Goal: Task Accomplishment & Management: Use online tool/utility

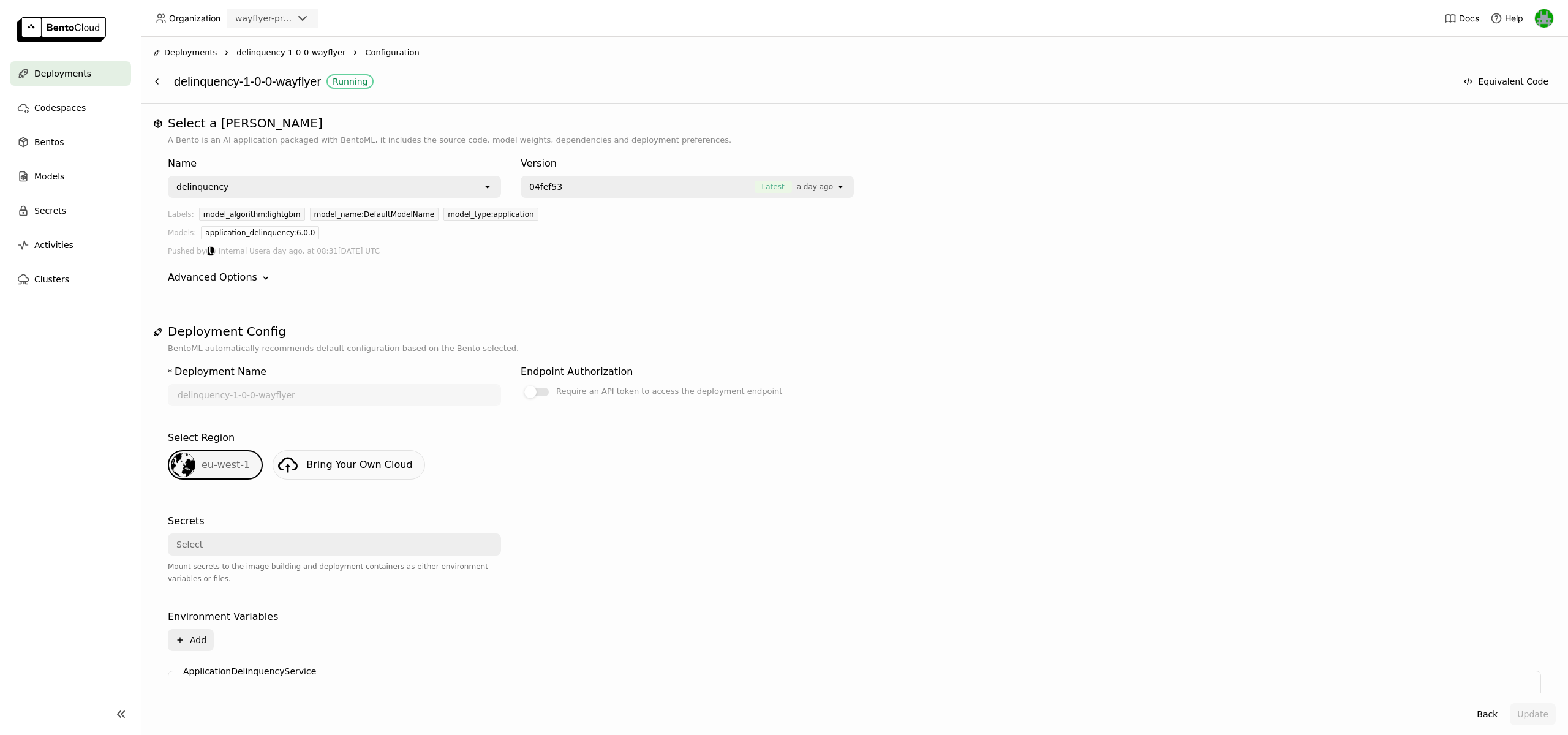
click at [34, 25] on img at bounding box center [61, 29] width 89 height 25
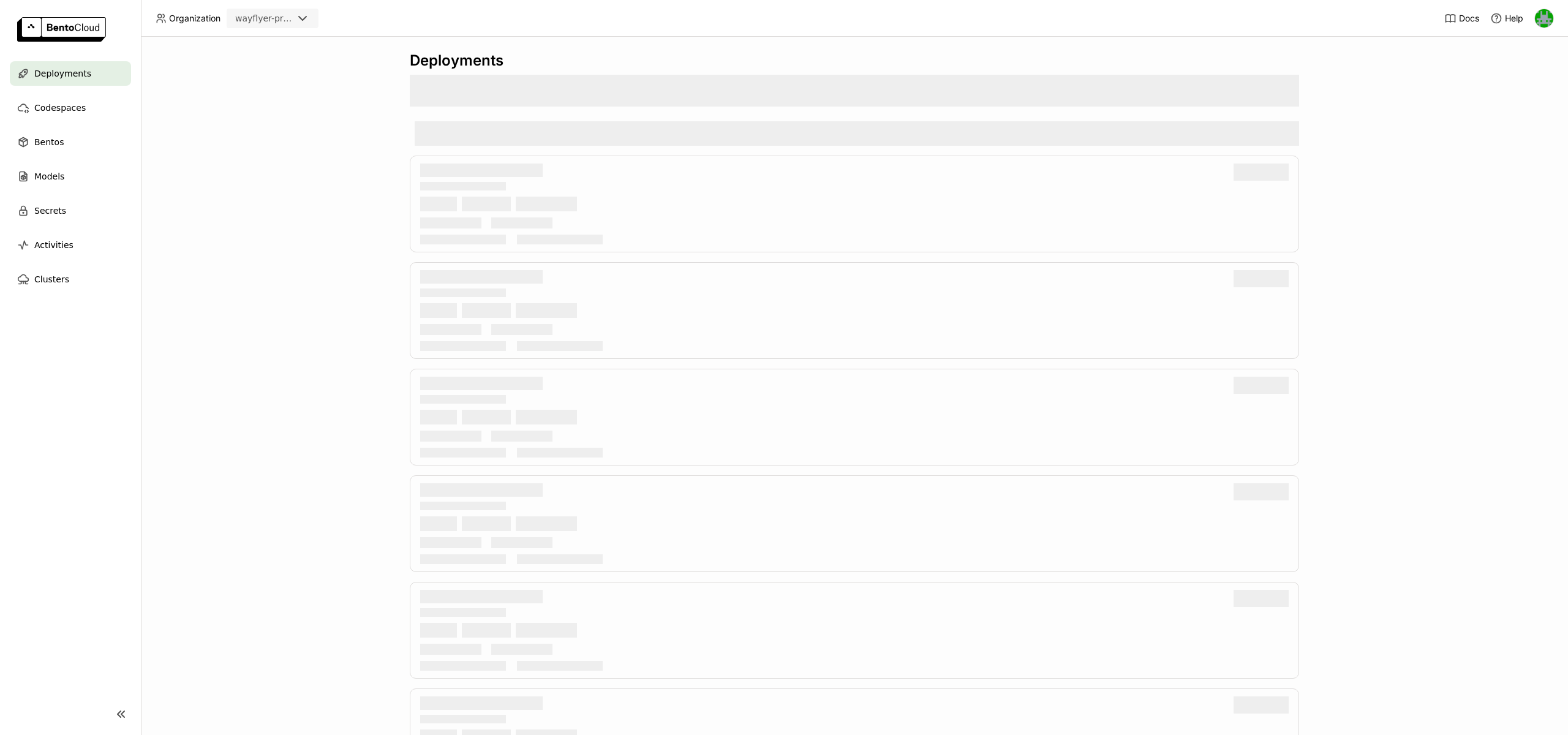
click at [245, 19] on div "wayflyer-prod" at bounding box center [264, 19] width 58 height 12
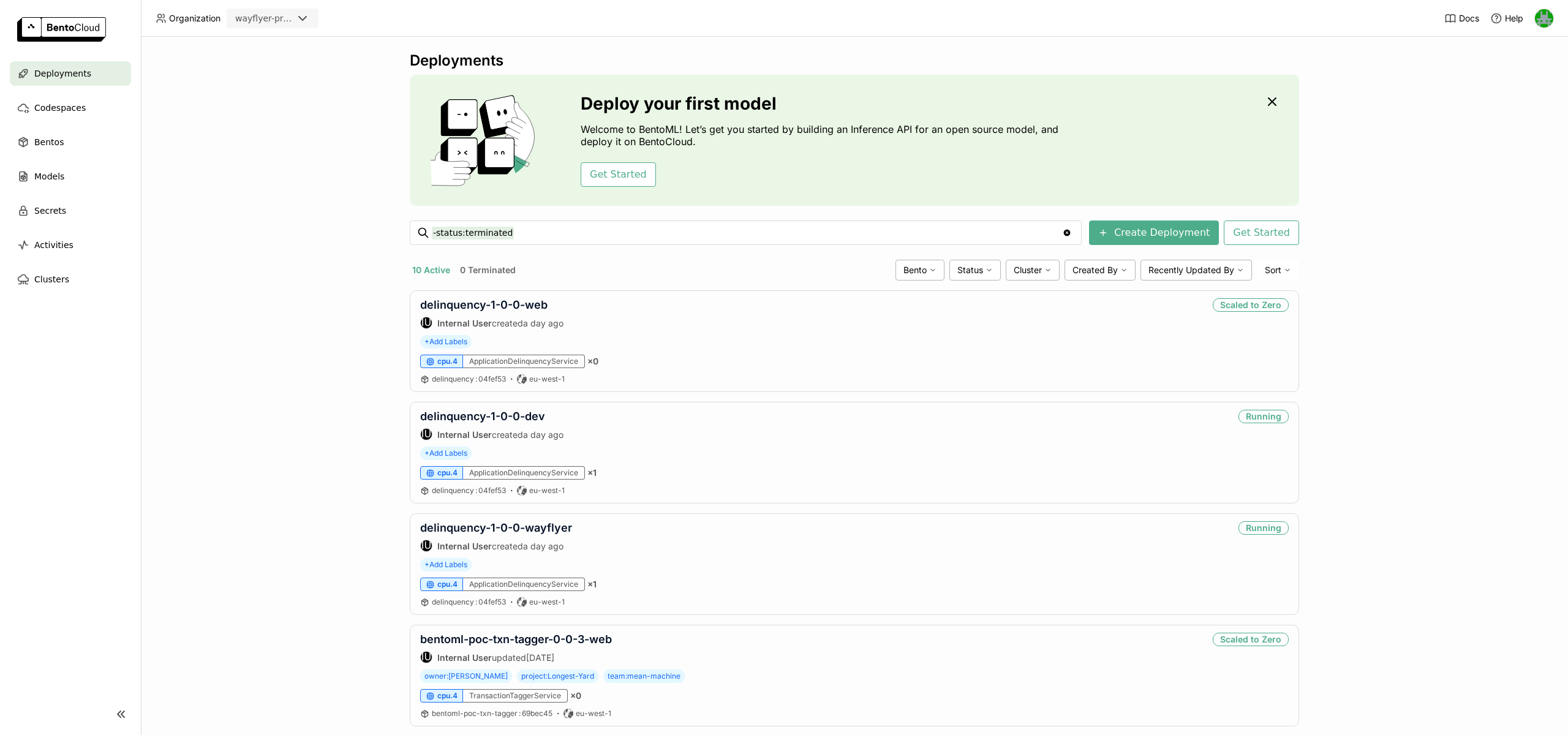
click at [289, 23] on div "wayflyer-prod" at bounding box center [264, 19] width 58 height 12
click at [261, 93] on div "scratch" at bounding box center [272, 100] width 73 height 12
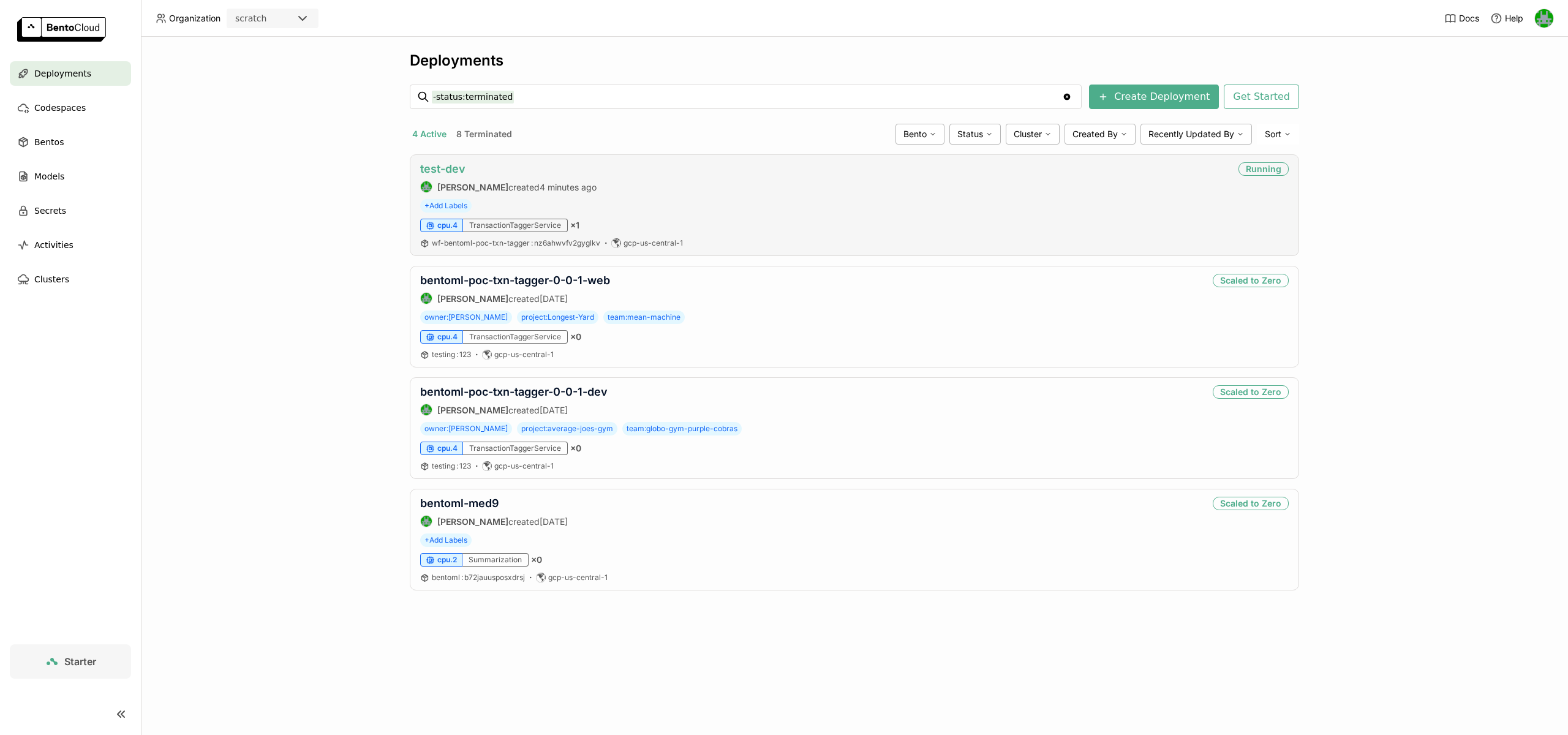
click at [445, 167] on link "test-dev" at bounding box center [442, 168] width 46 height 13
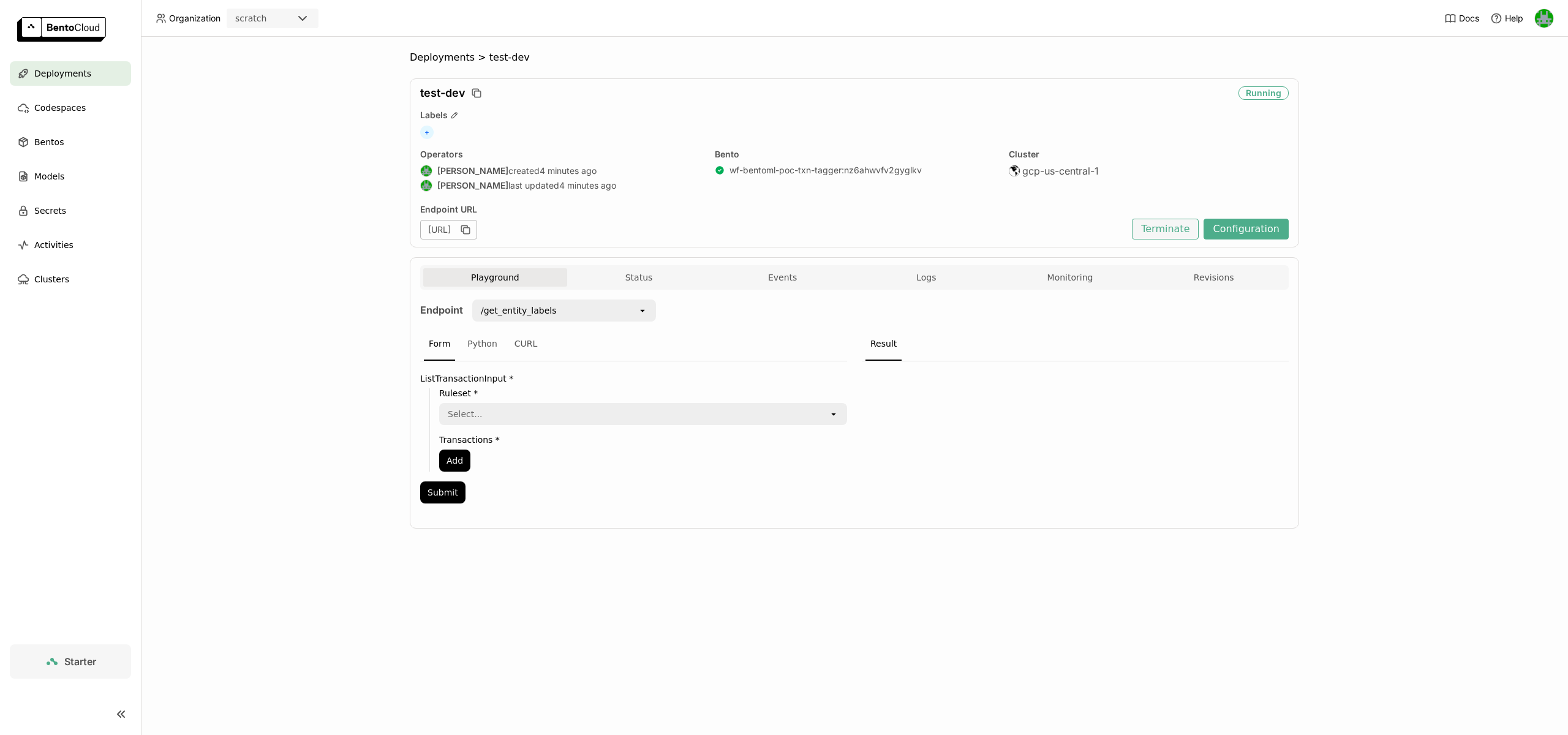
click at [1171, 230] on button "Terminate" at bounding box center [1165, 229] width 67 height 21
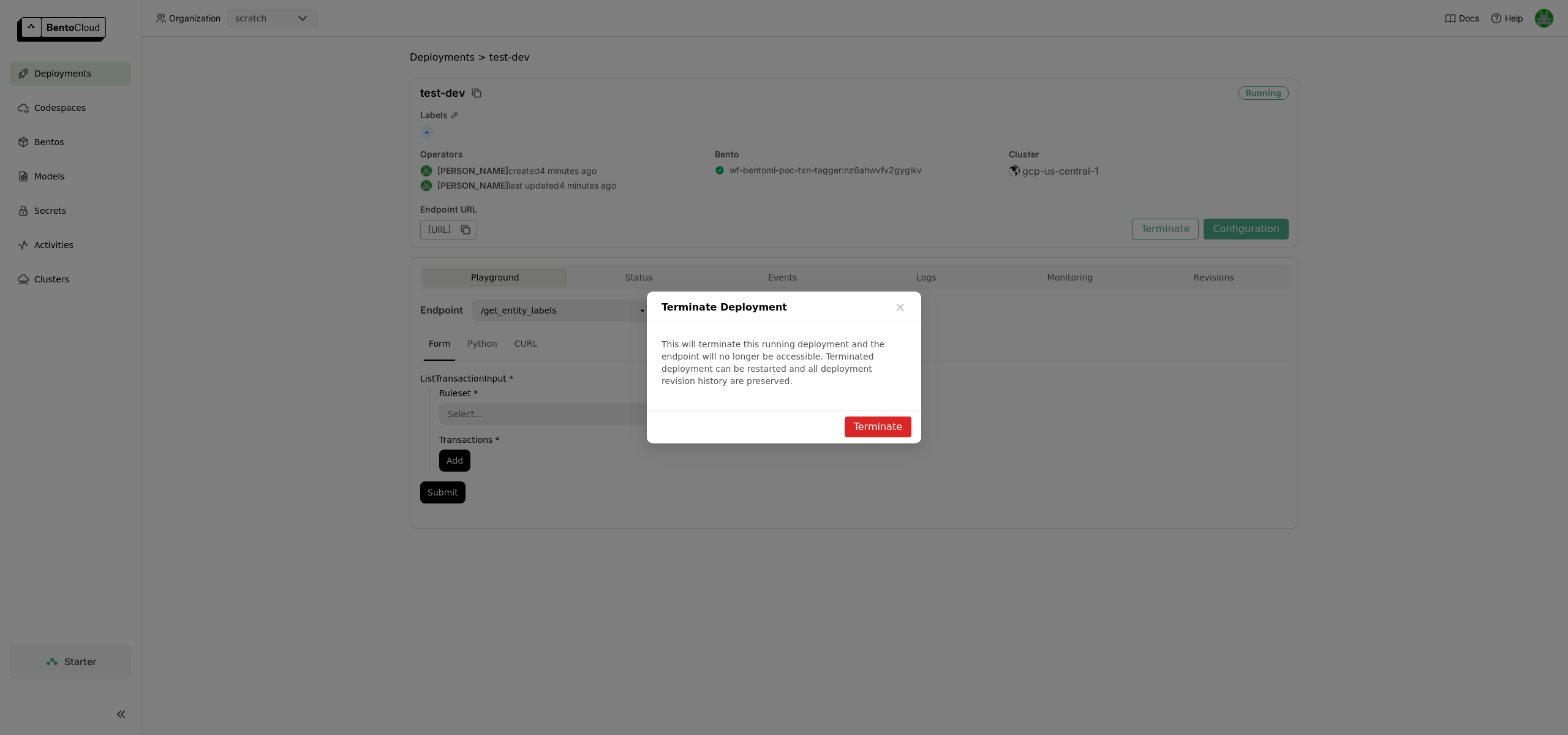
click at [884, 418] on button "Terminate" at bounding box center [877, 427] width 67 height 21
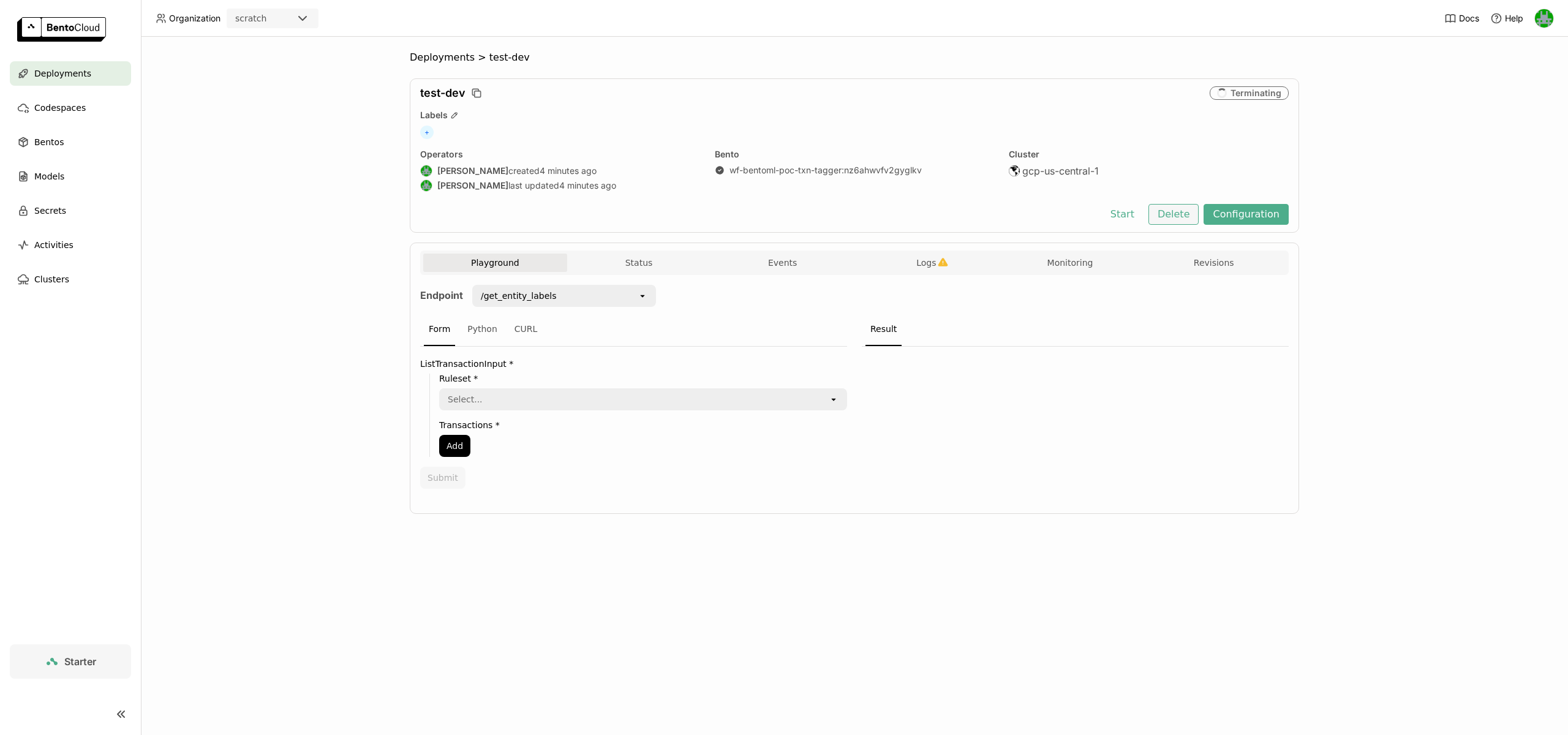
click at [1174, 222] on button "Delete" at bounding box center [1174, 214] width 51 height 21
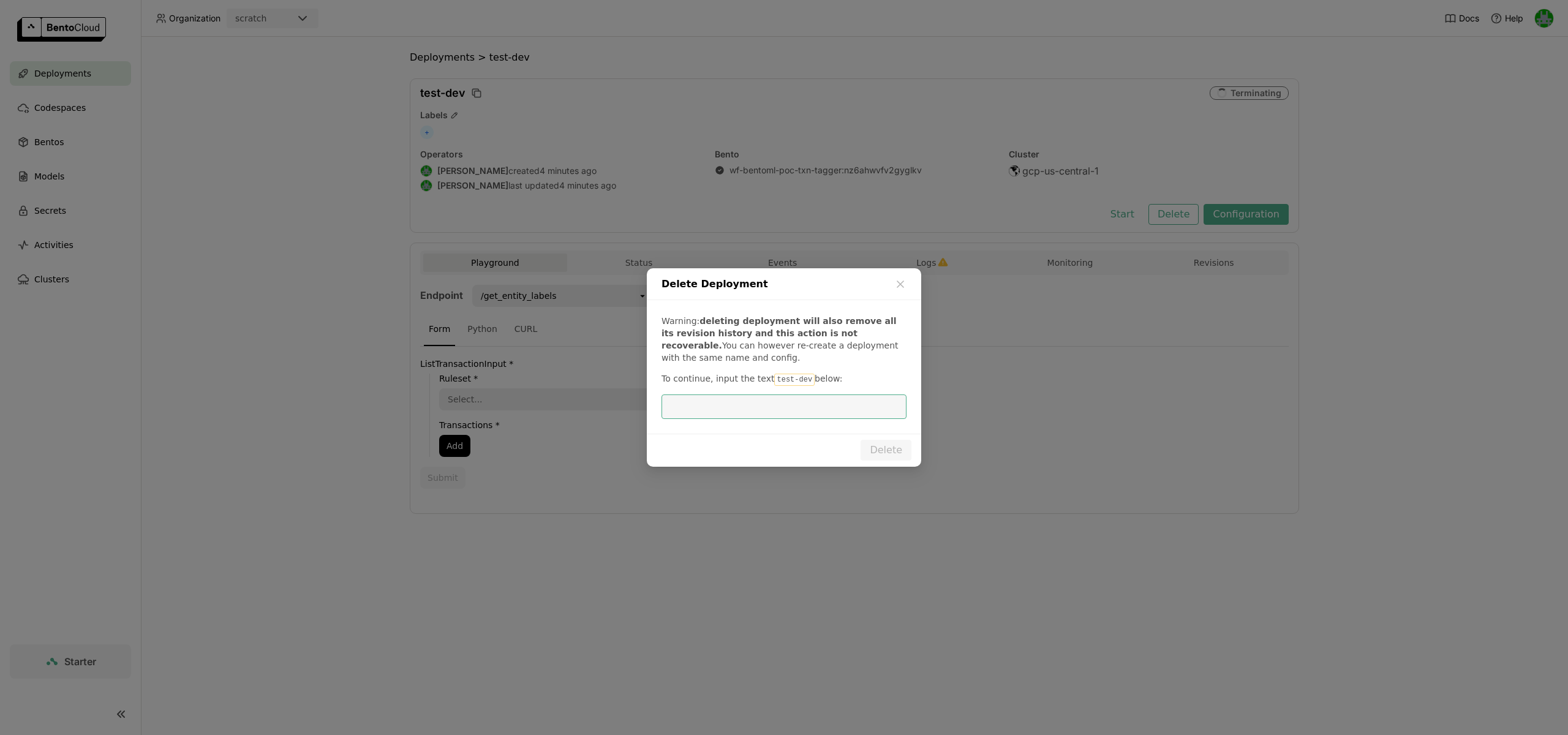
click at [796, 385] on code "test-dev" at bounding box center [794, 380] width 40 height 12
click at [802, 381] on code "test-dev" at bounding box center [794, 380] width 40 height 12
drag, startPoint x: 805, startPoint y: 380, endPoint x: 769, endPoint y: 378, distance: 36.1
click at [774, 378] on code "test-dev" at bounding box center [794, 380] width 40 height 12
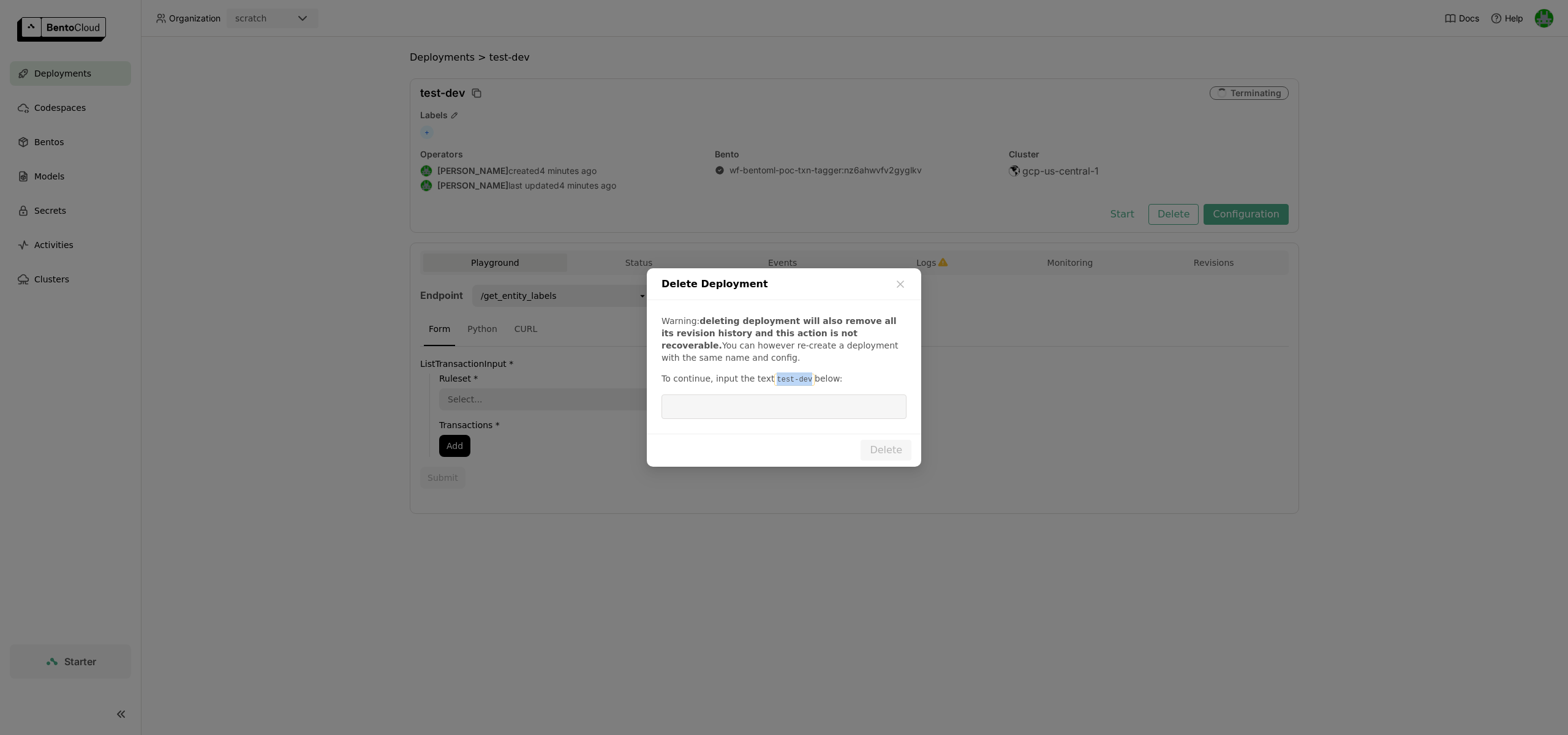
copy code "test-dev"
click at [777, 405] on input "dialog" at bounding box center [784, 407] width 230 height 23
paste input "test-dev"
type input "test-dev"
click at [889, 448] on button "Delete" at bounding box center [886, 450] width 51 height 21
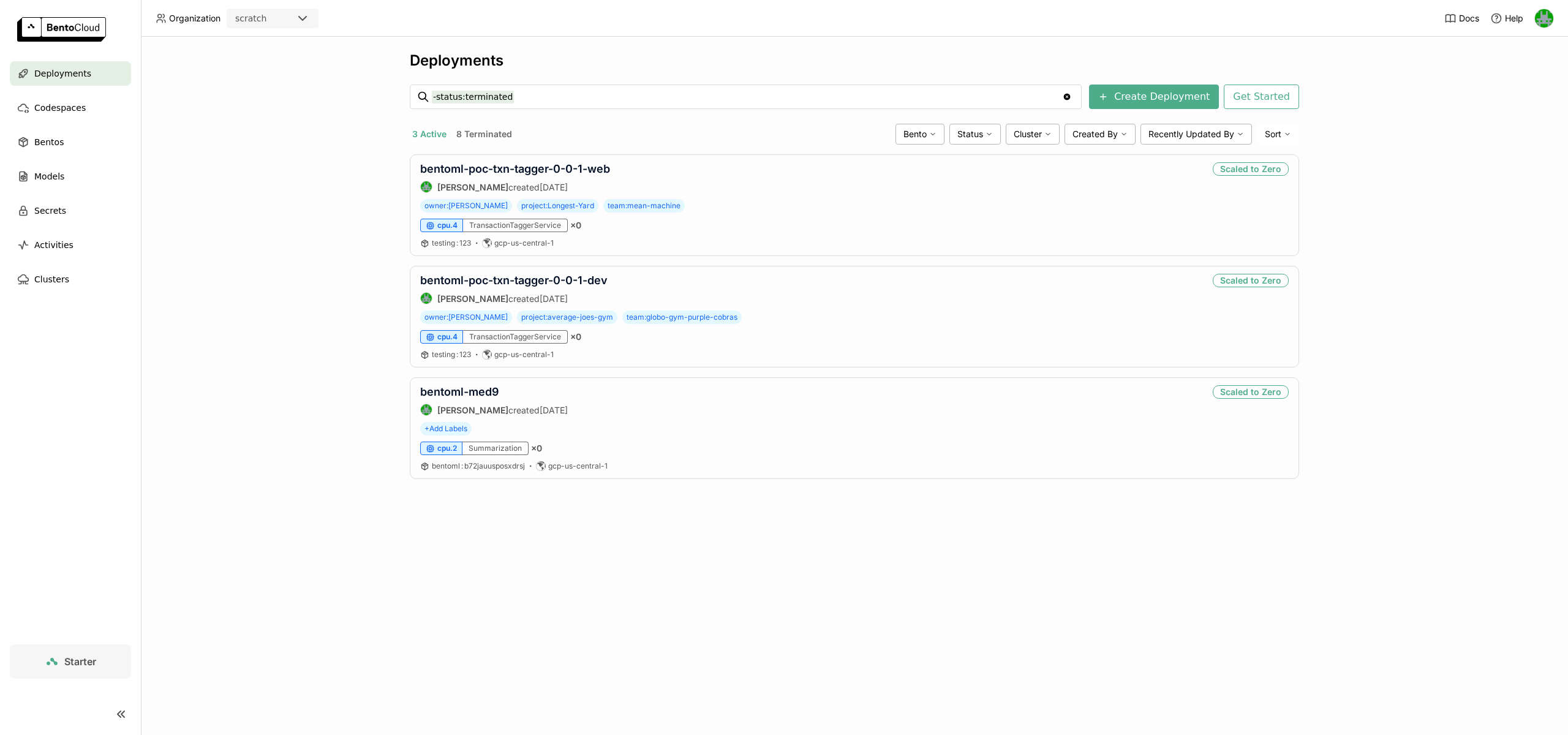
click at [293, 25] on div "scratch" at bounding box center [261, 19] width 67 height 17
click at [279, 72] on div "wayflyer-prod" at bounding box center [272, 78] width 73 height 12
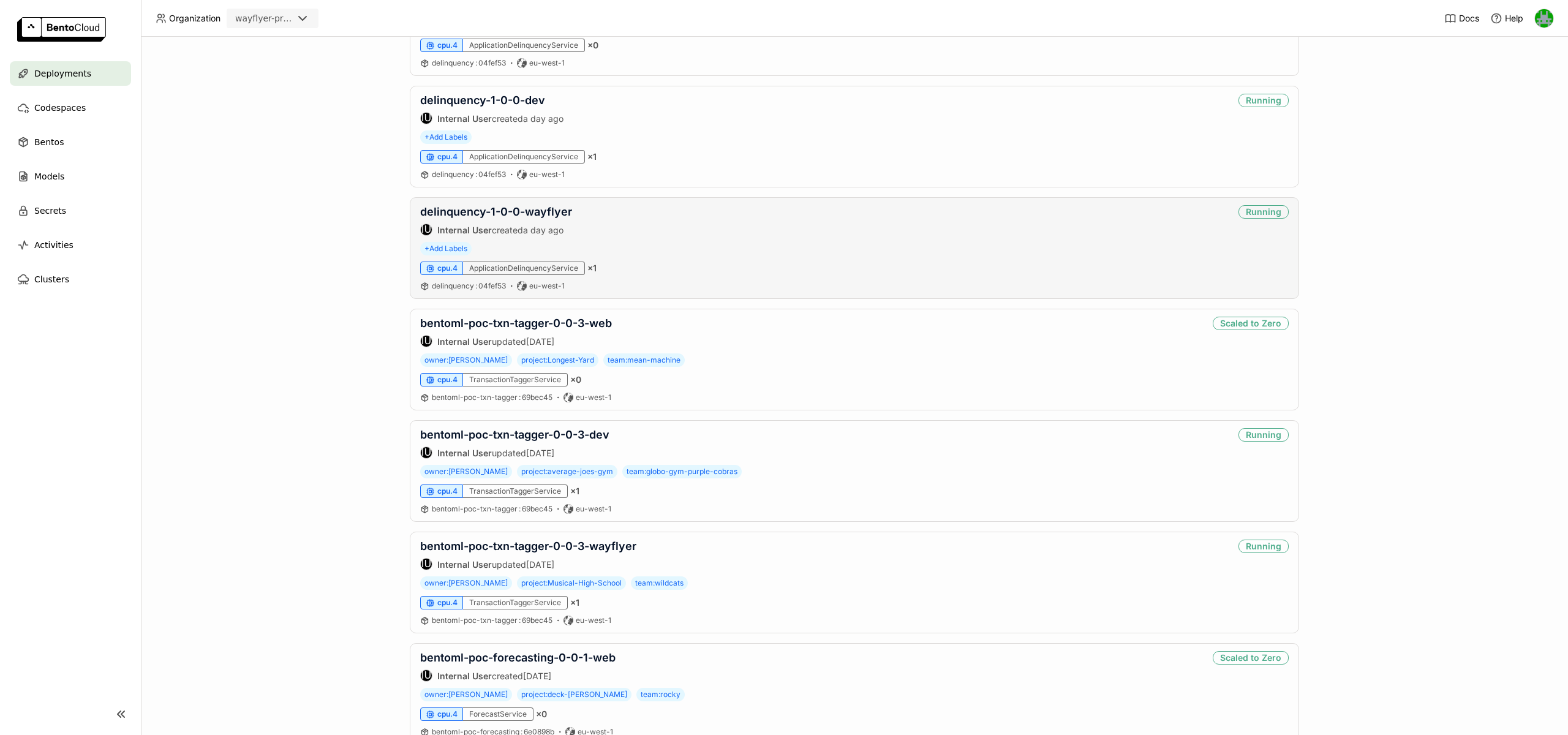
scroll to position [693, 0]
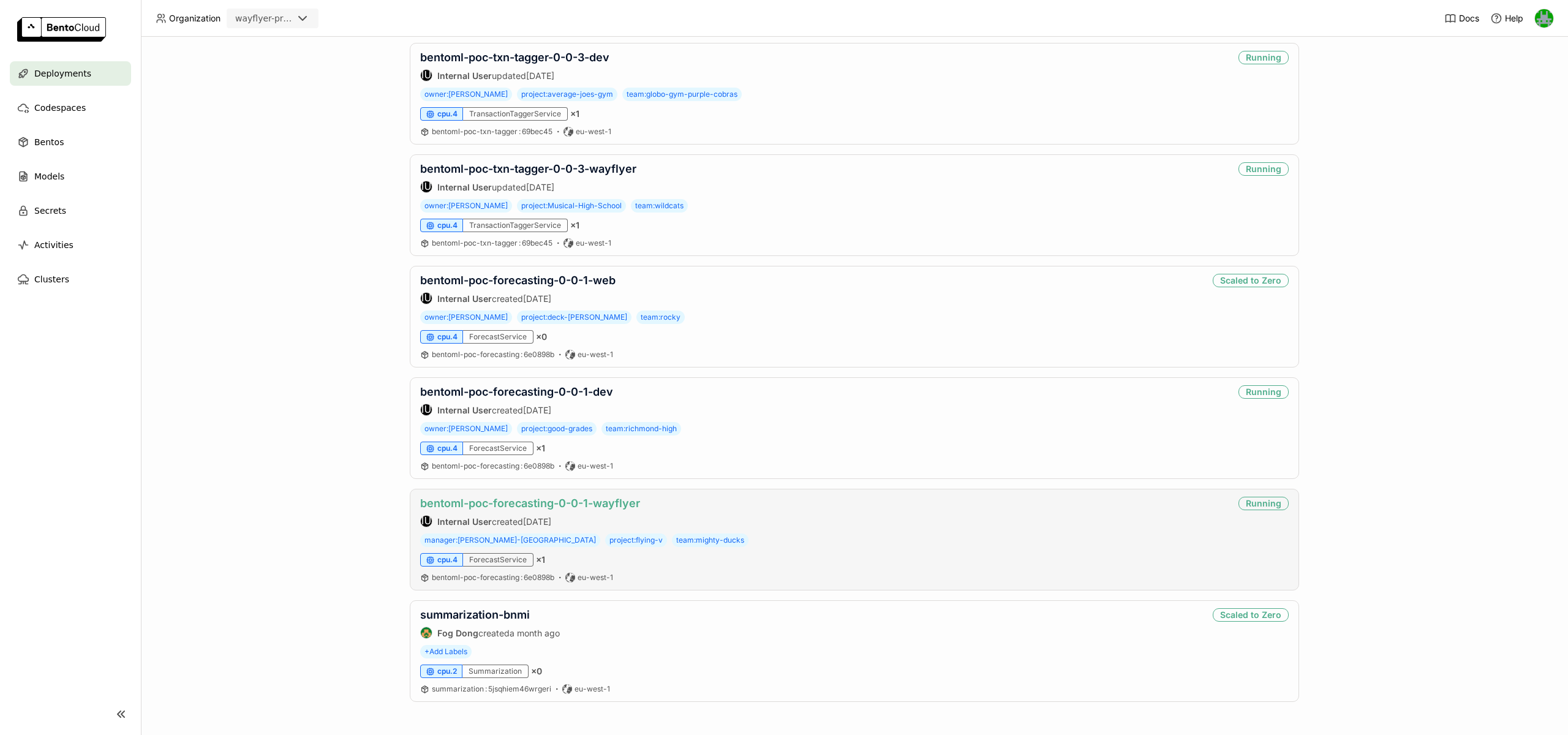
click at [534, 500] on link "bentoml-poc-forecasting-0-0-1-wayflyer" at bounding box center [529, 503] width 220 height 13
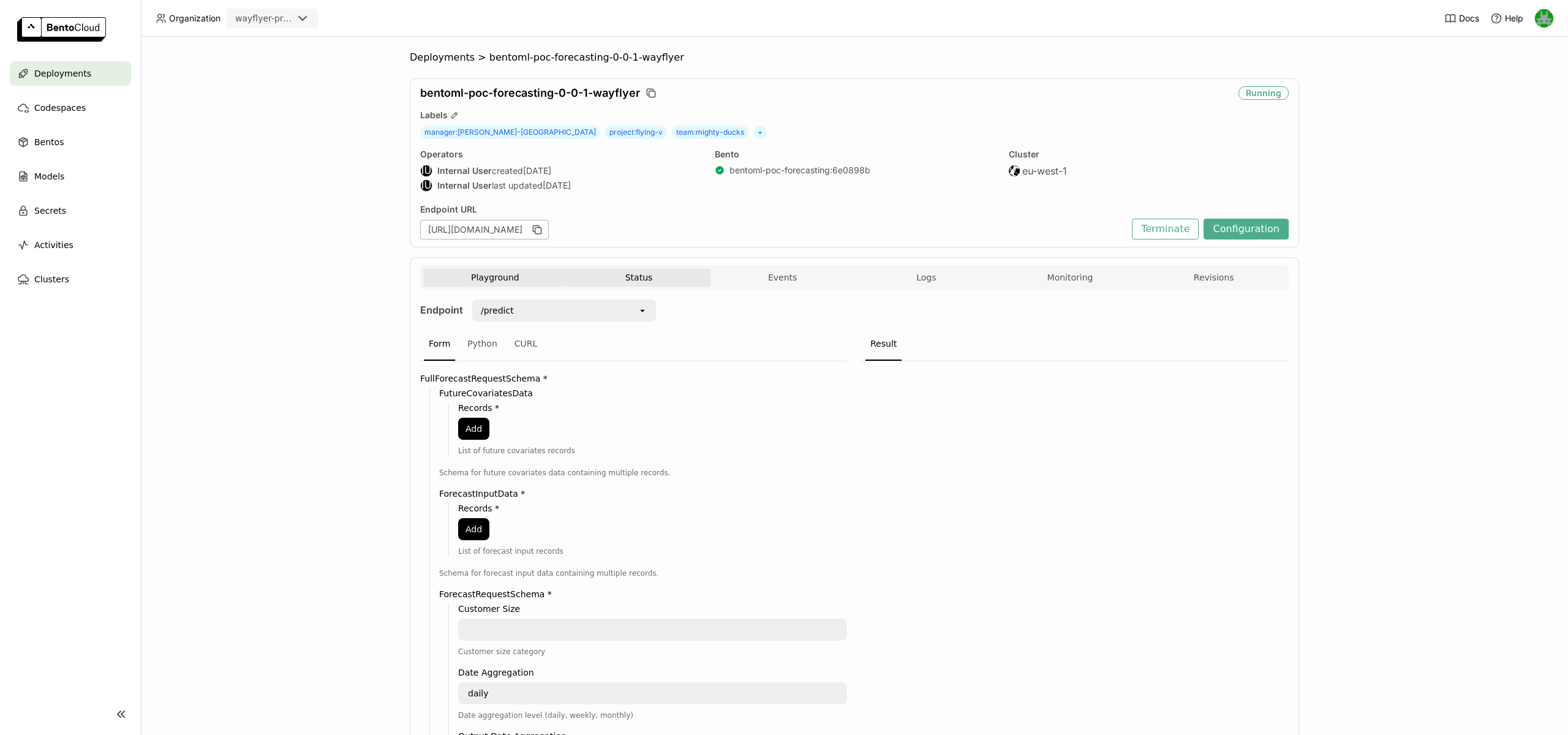
click at [634, 276] on button "Status" at bounding box center [639, 278] width 144 height 19
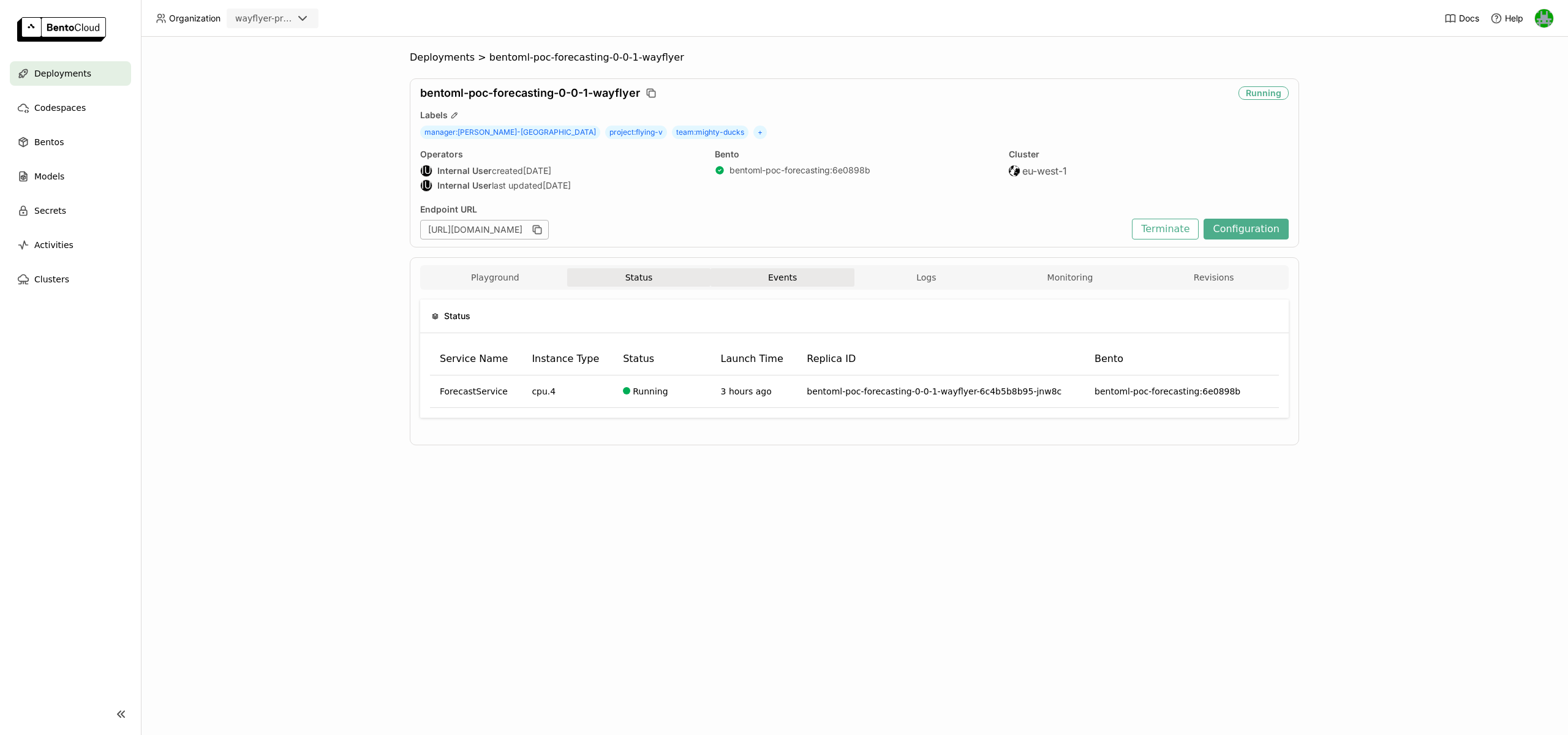
click at [804, 283] on button "Events" at bounding box center [782, 278] width 144 height 19
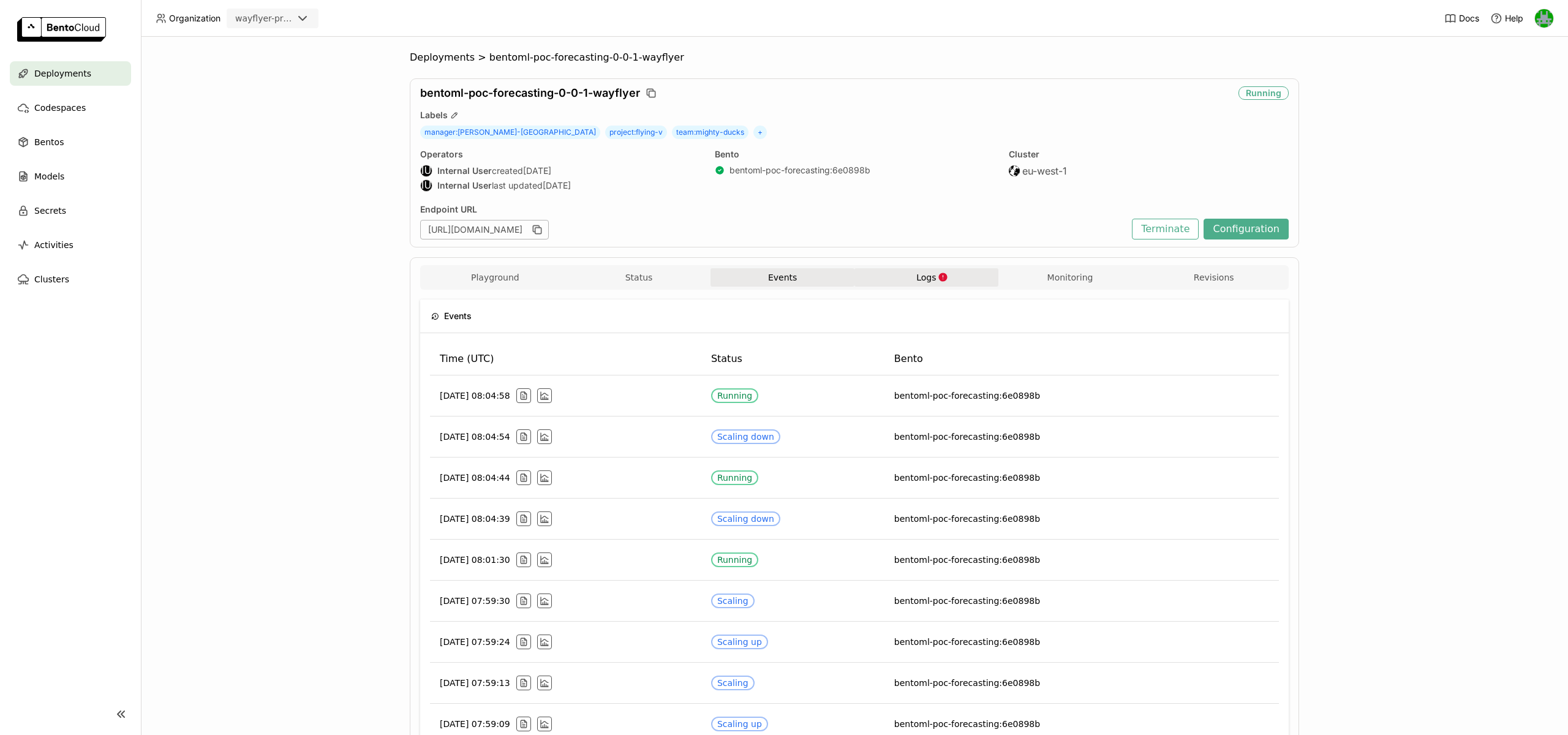
click at [884, 280] on button "Logs" at bounding box center [926, 278] width 144 height 19
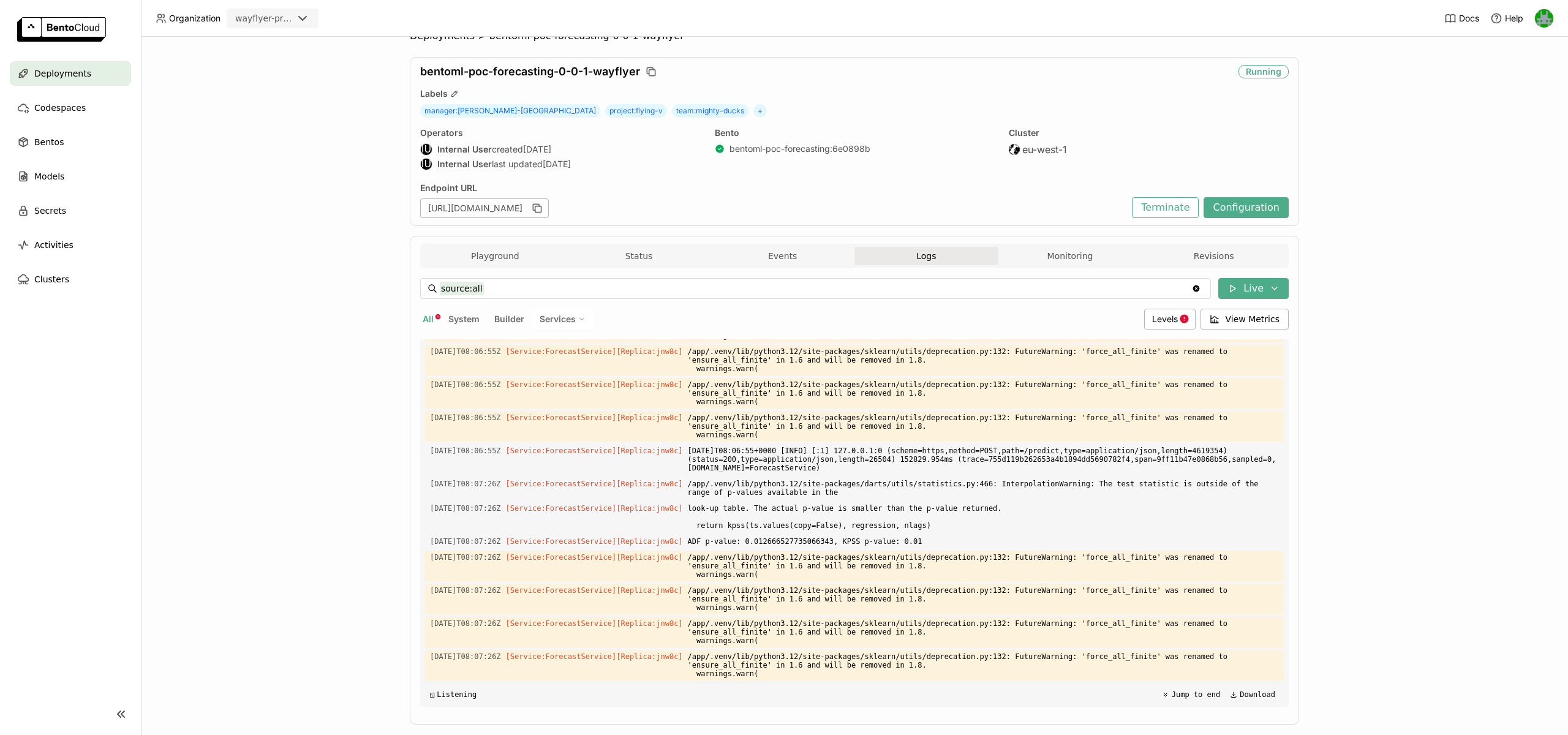
scroll to position [3204, 0]
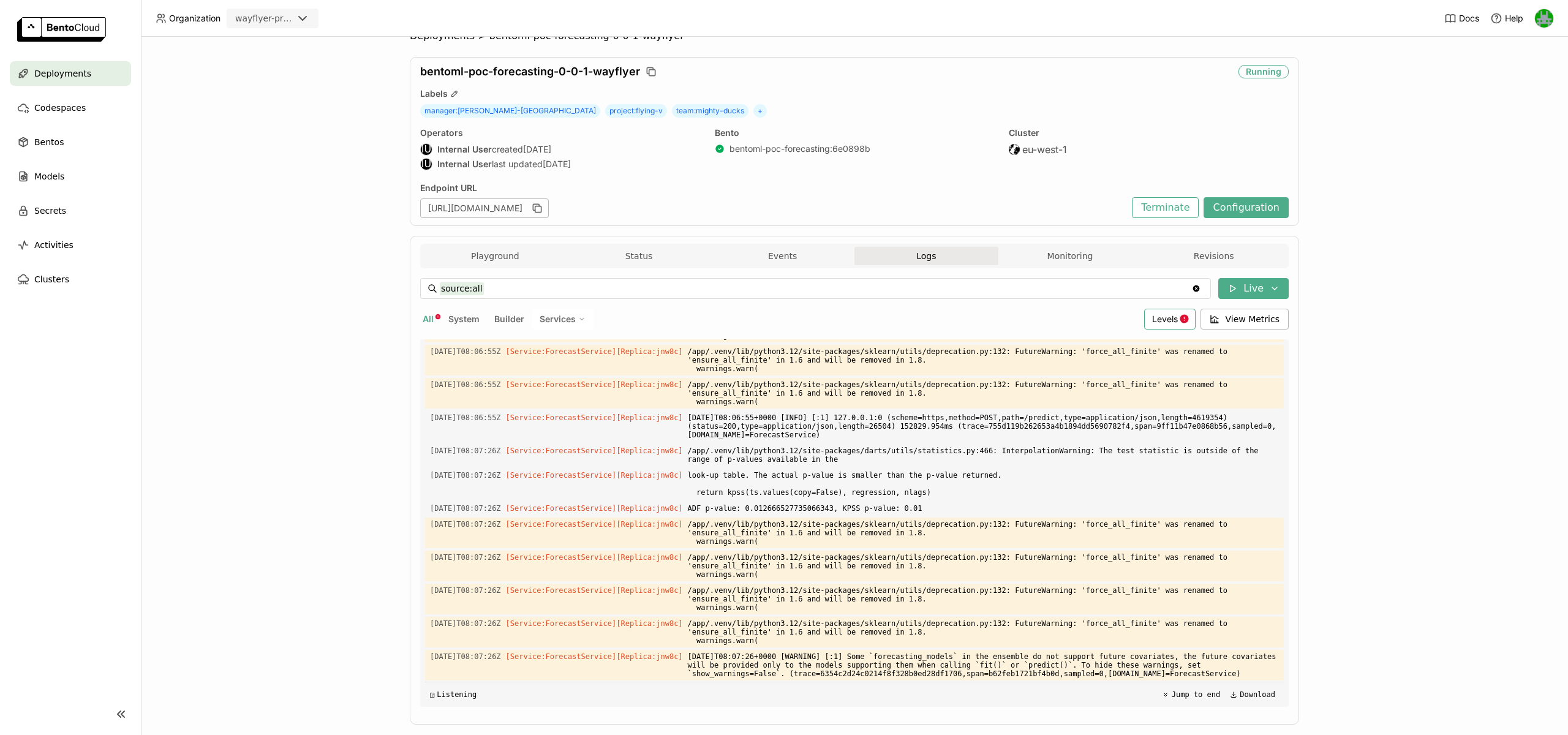
click at [1178, 317] on span "Levels" at bounding box center [1164, 318] width 25 height 10
click at [1090, 430] on div "Error" at bounding box center [1121, 437] width 132 height 15
type input "source:all level:error"
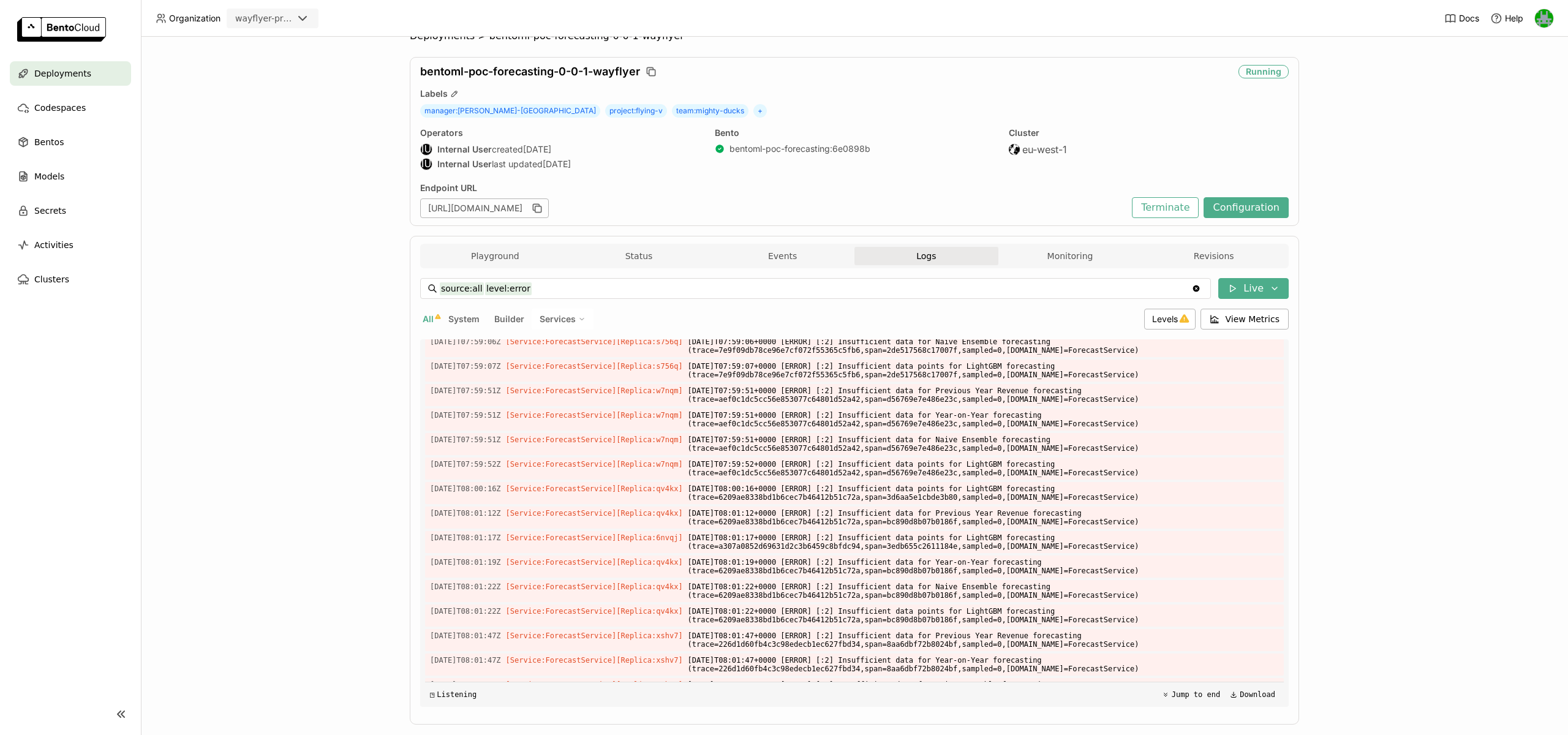
scroll to position [2133, 0]
click at [1185, 256] on button "Revisions" at bounding box center [1213, 256] width 144 height 19
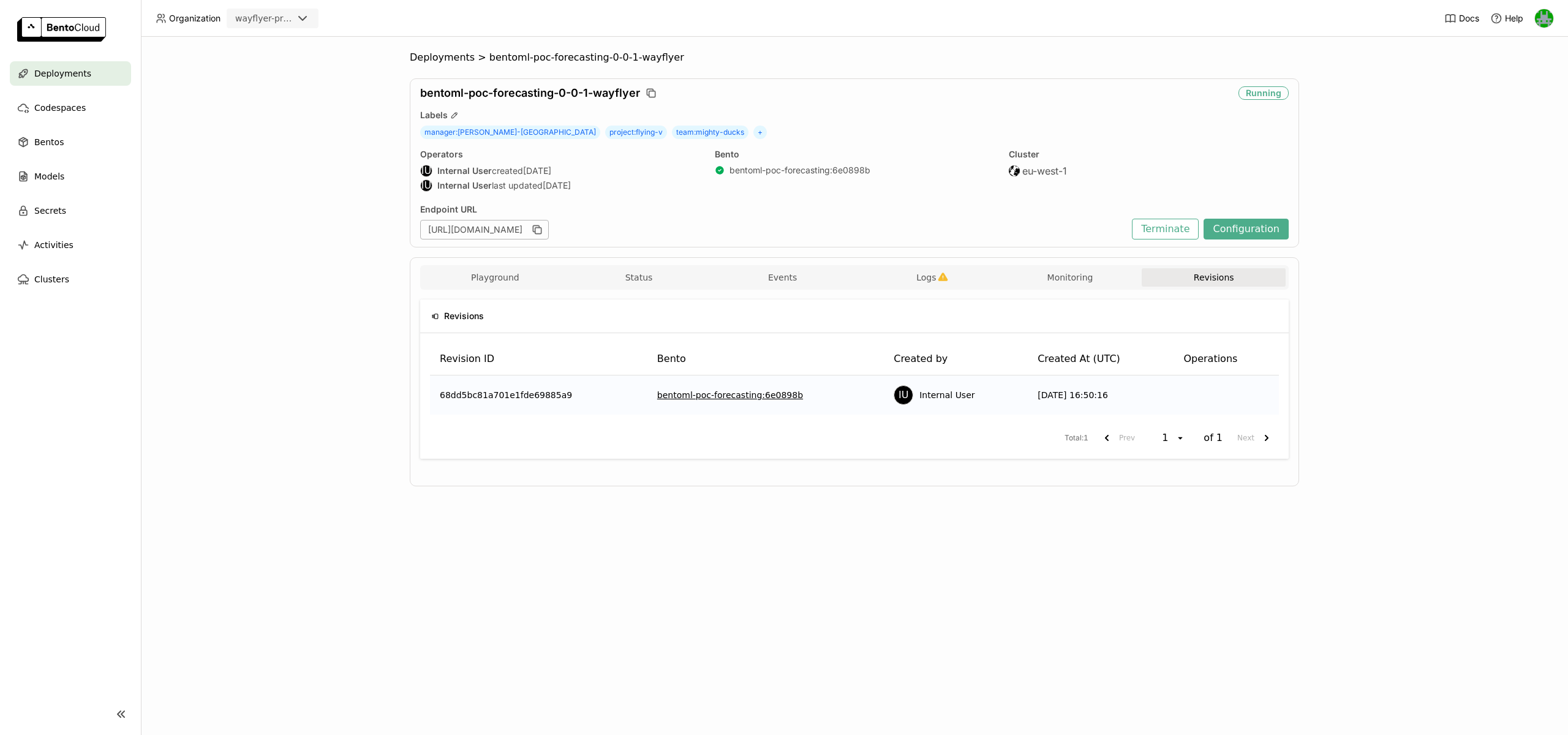
click at [1068, 266] on div "Playground Status Events Logs Monitoring Revisions" at bounding box center [853, 278] width 868 height 25
click at [1064, 274] on button "Monitoring" at bounding box center [1070, 278] width 144 height 19
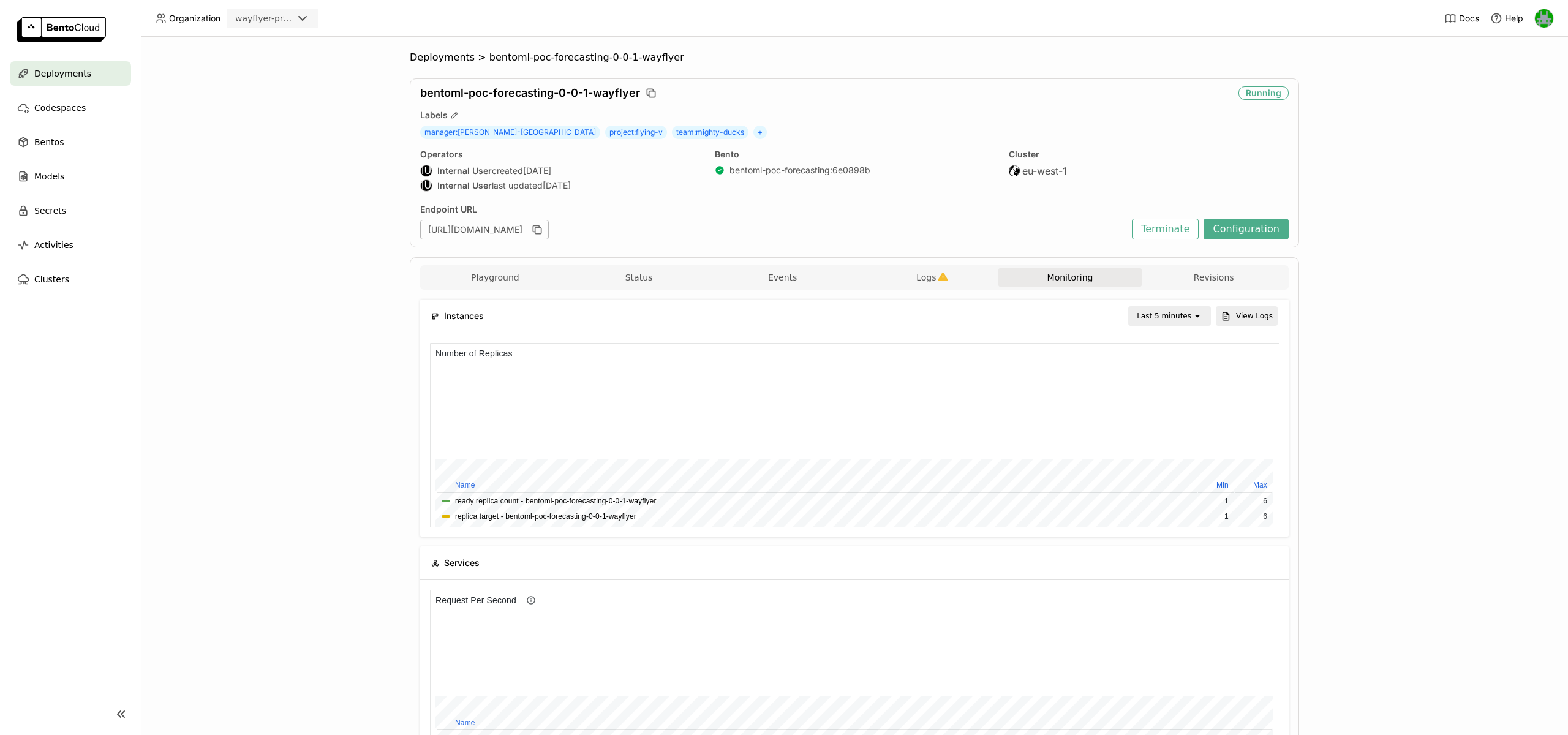
click at [1186, 316] on div "Last 5 minutes" at bounding box center [1164, 317] width 55 height 12
click at [1161, 450] on div "Last 1 day" at bounding box center [1171, 455] width 59 height 12
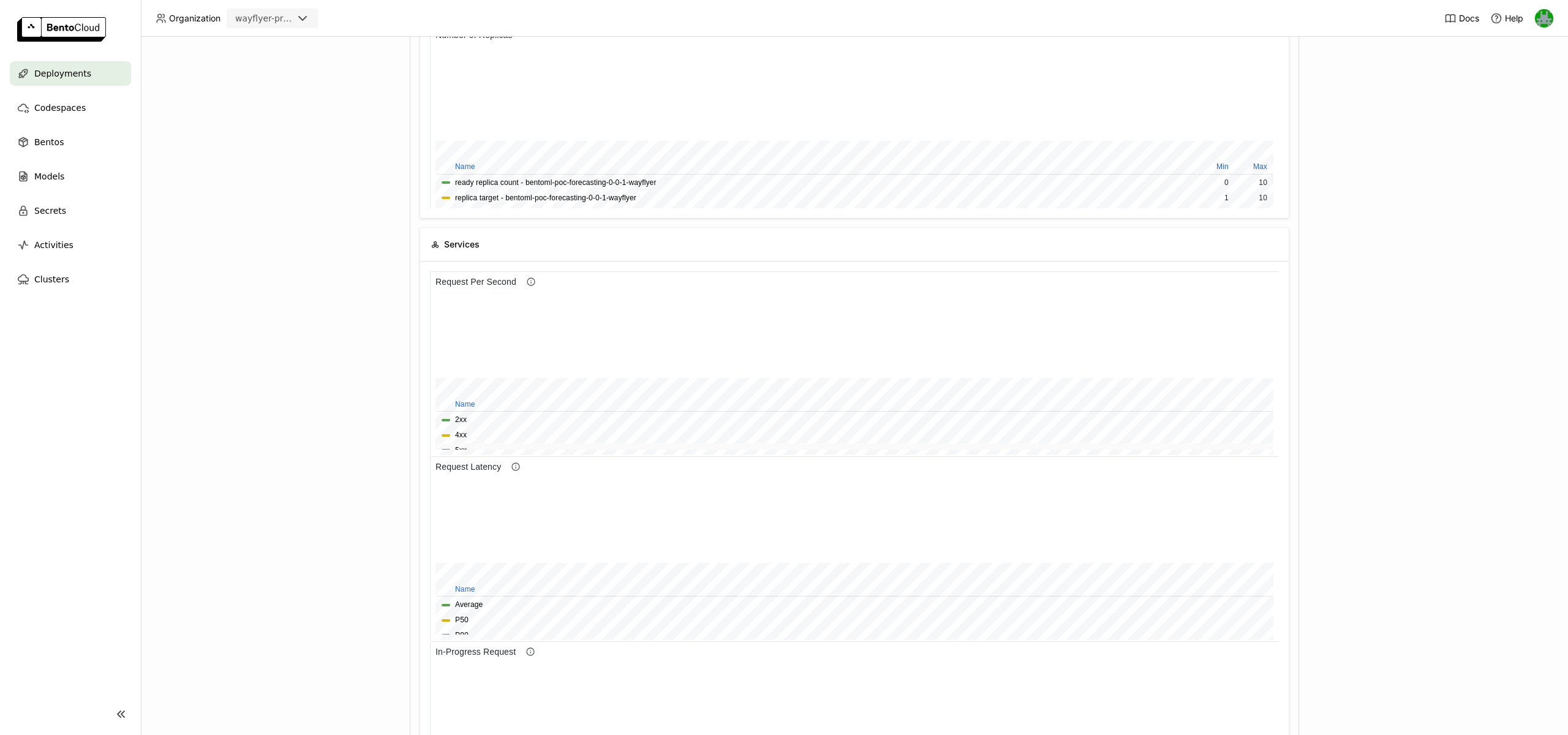
click at [446, 449] on div at bounding box center [445, 450] width 8 height 2
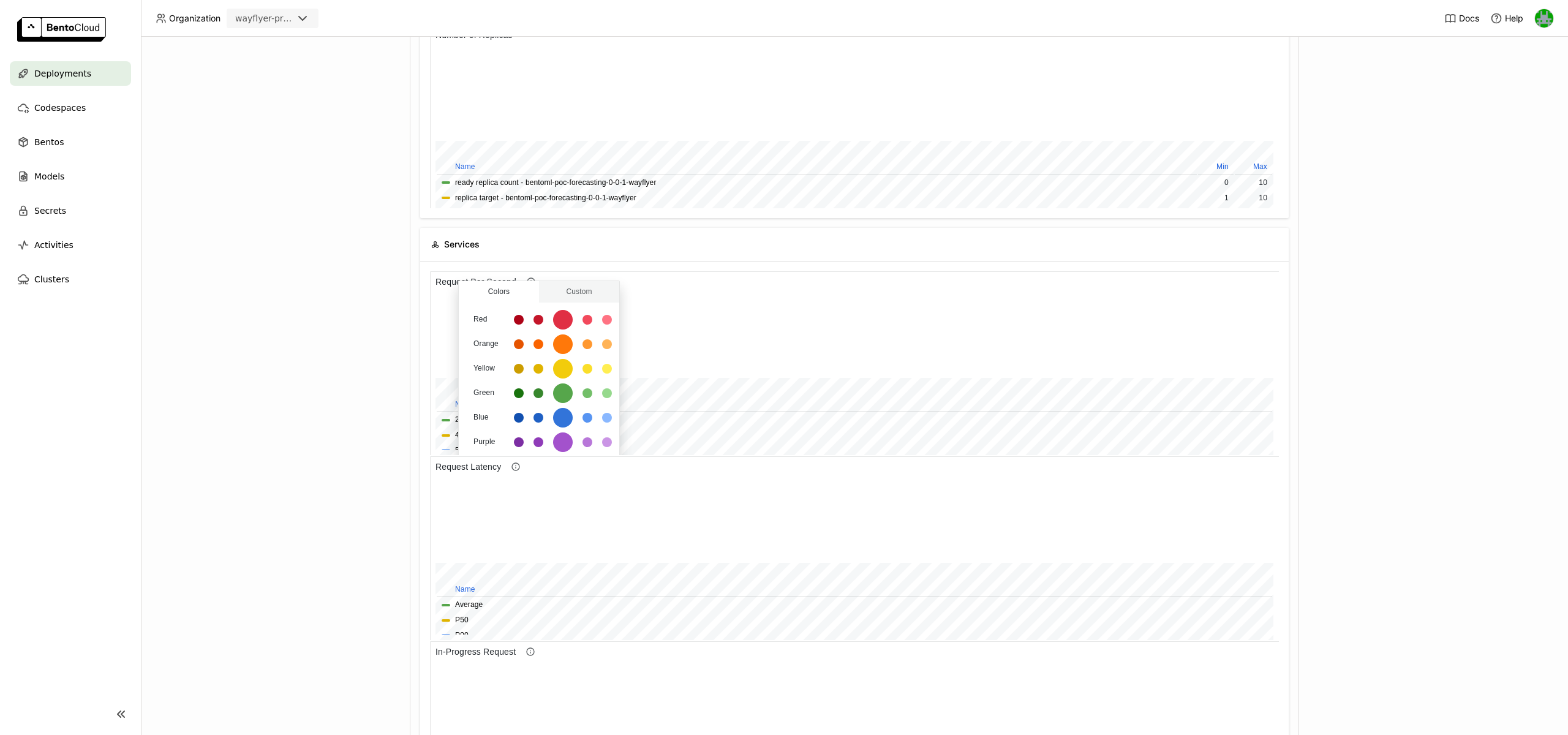
click at [381, 444] on div "Deployments > bentoml-poc-forecasting-0-0-1-wayflyer bentoml-poc-forecasting-0-…" at bounding box center [854, 386] width 1427 height 699
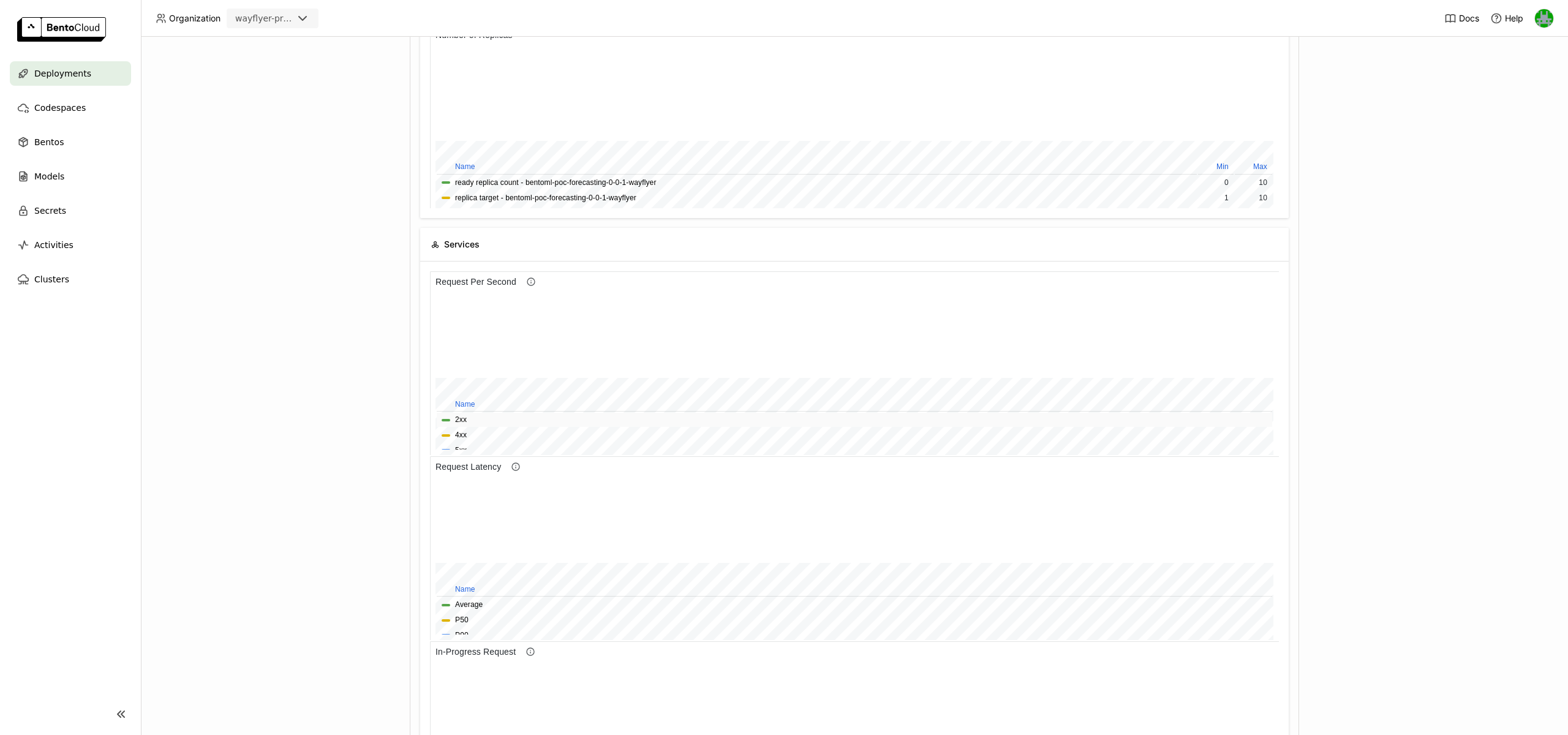
click at [464, 415] on button "2xx" at bounding box center [461, 420] width 12 height 12
click at [463, 445] on button "5xx" at bounding box center [461, 450] width 12 height 12
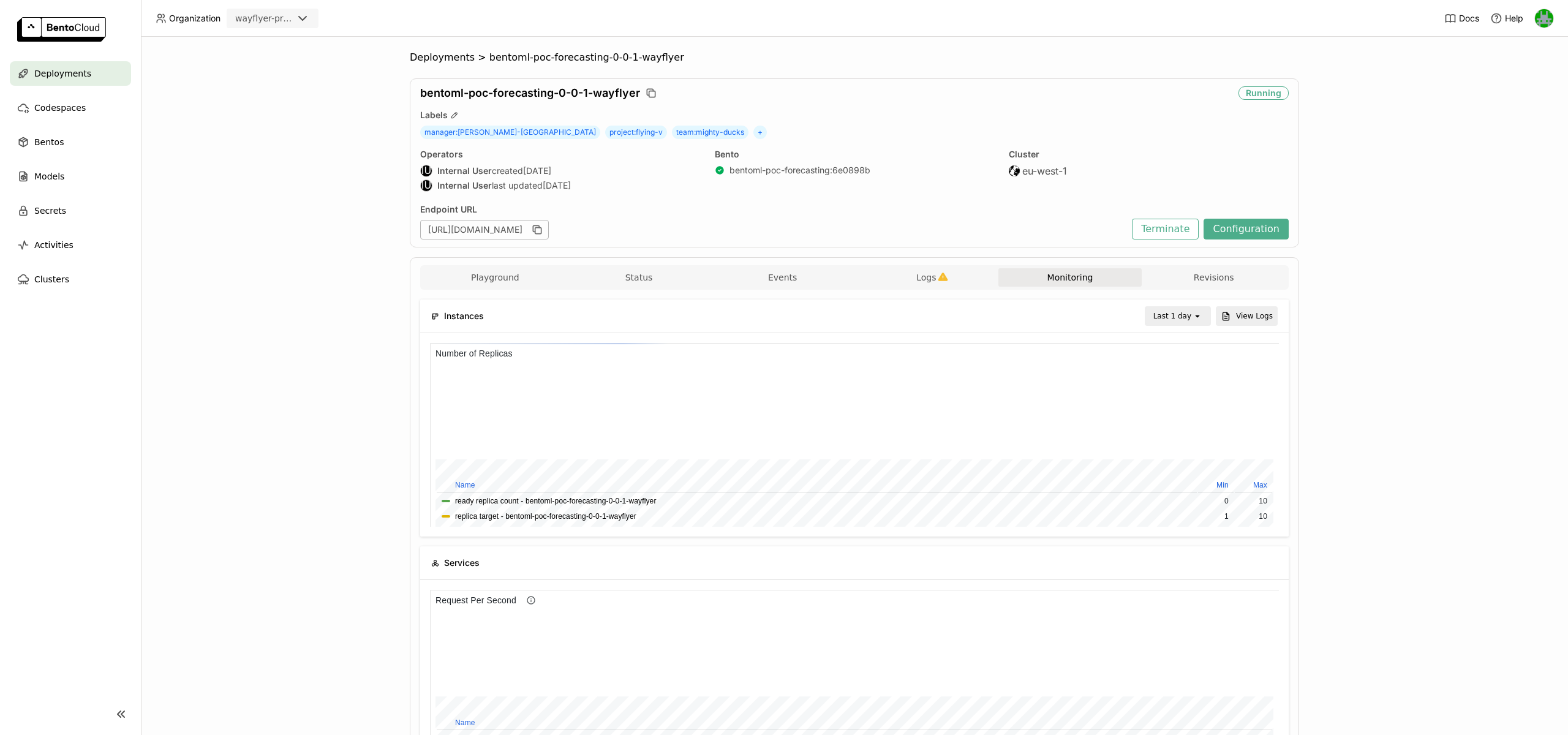
click at [1185, 313] on div "Last 1 day" at bounding box center [1171, 317] width 38 height 12
click at [1178, 507] on div "Last 3 day" at bounding box center [1179, 513] width 45 height 12
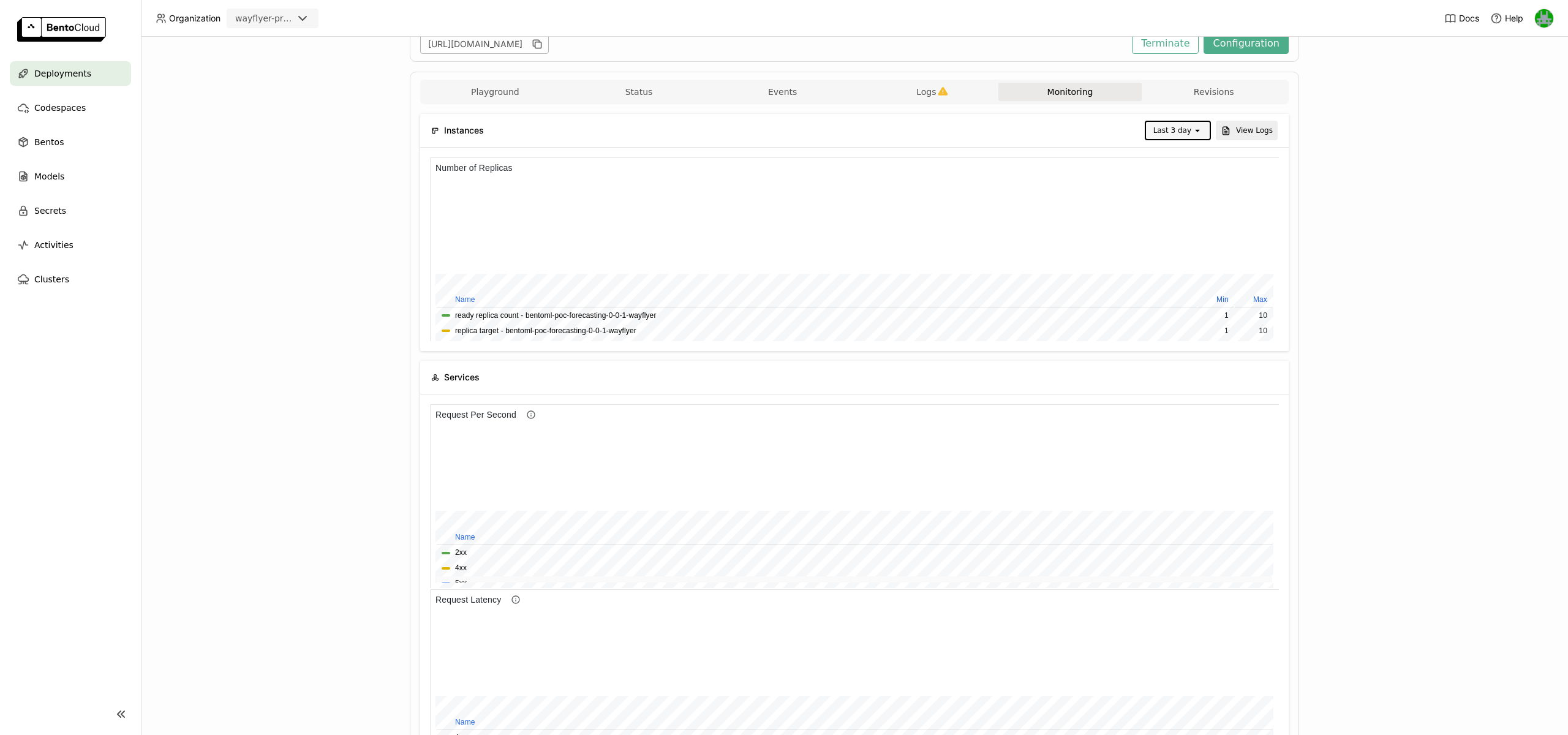
click at [444, 582] on div at bounding box center [445, 583] width 8 height 2
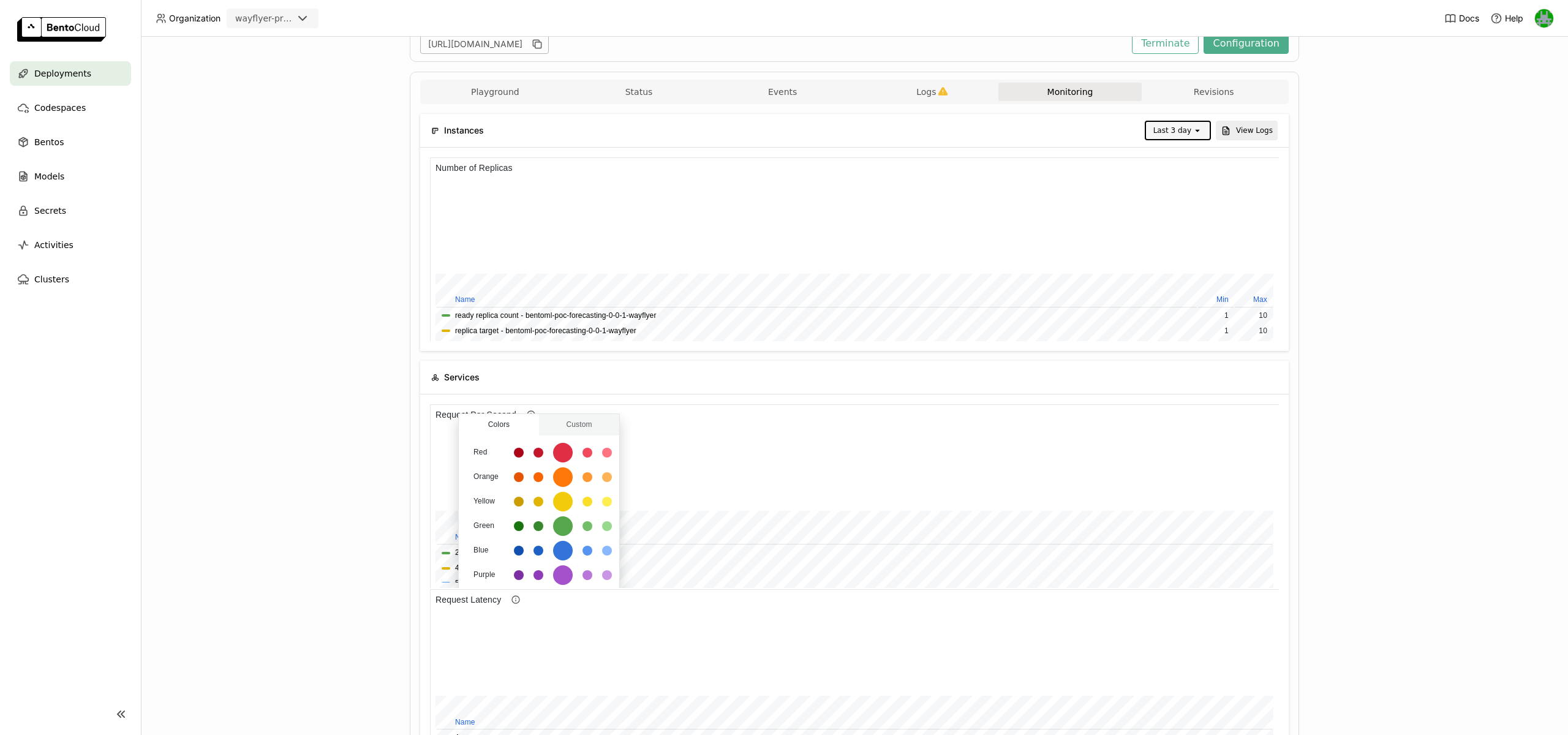
click at [421, 574] on div at bounding box center [853, 681] width 868 height 574
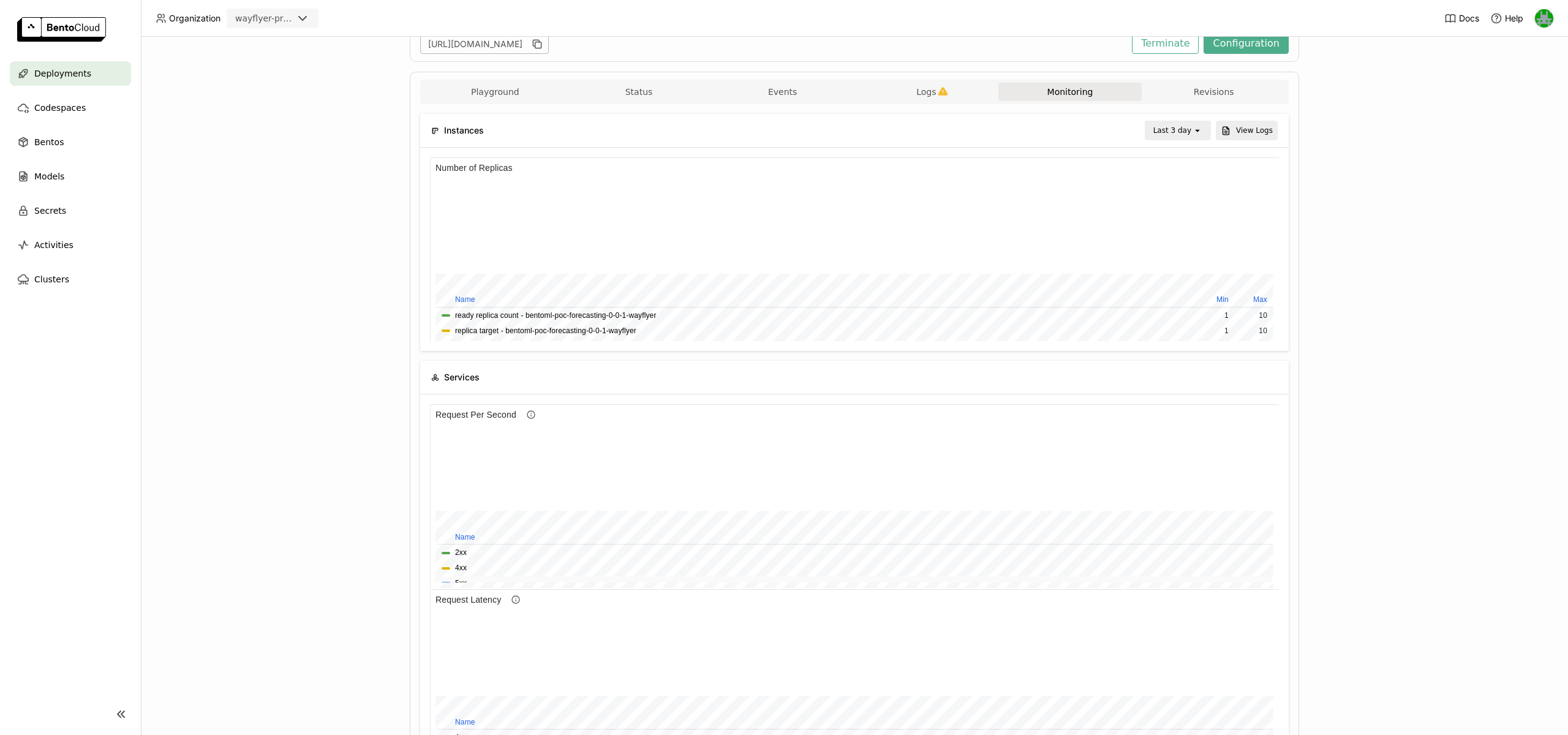
click at [467, 581] on span "5xx" at bounding box center [854, 583] width 826 height 12
click at [465, 581] on button "5xx" at bounding box center [461, 583] width 12 height 12
click at [463, 567] on button "4xx" at bounding box center [461, 568] width 12 height 12
click at [464, 556] on button "2xx" at bounding box center [461, 553] width 12 height 12
click at [462, 563] on button "4xx" at bounding box center [461, 568] width 12 height 12
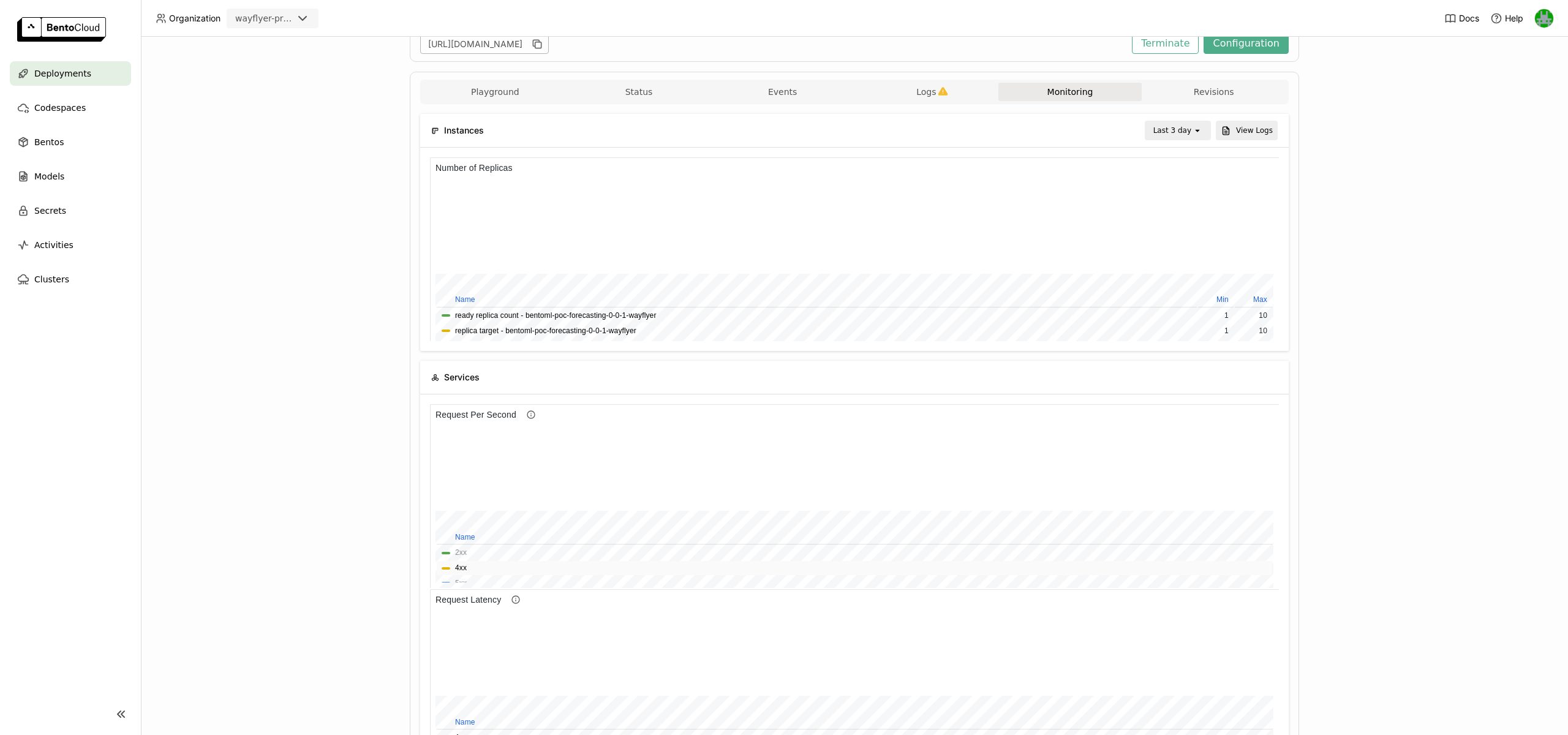
click at [461, 571] on button "4xx" at bounding box center [461, 568] width 12 height 12
click at [461, 578] on button "5xx" at bounding box center [461, 583] width 12 height 12
click at [465, 568] on button "4xx" at bounding box center [461, 568] width 12 height 12
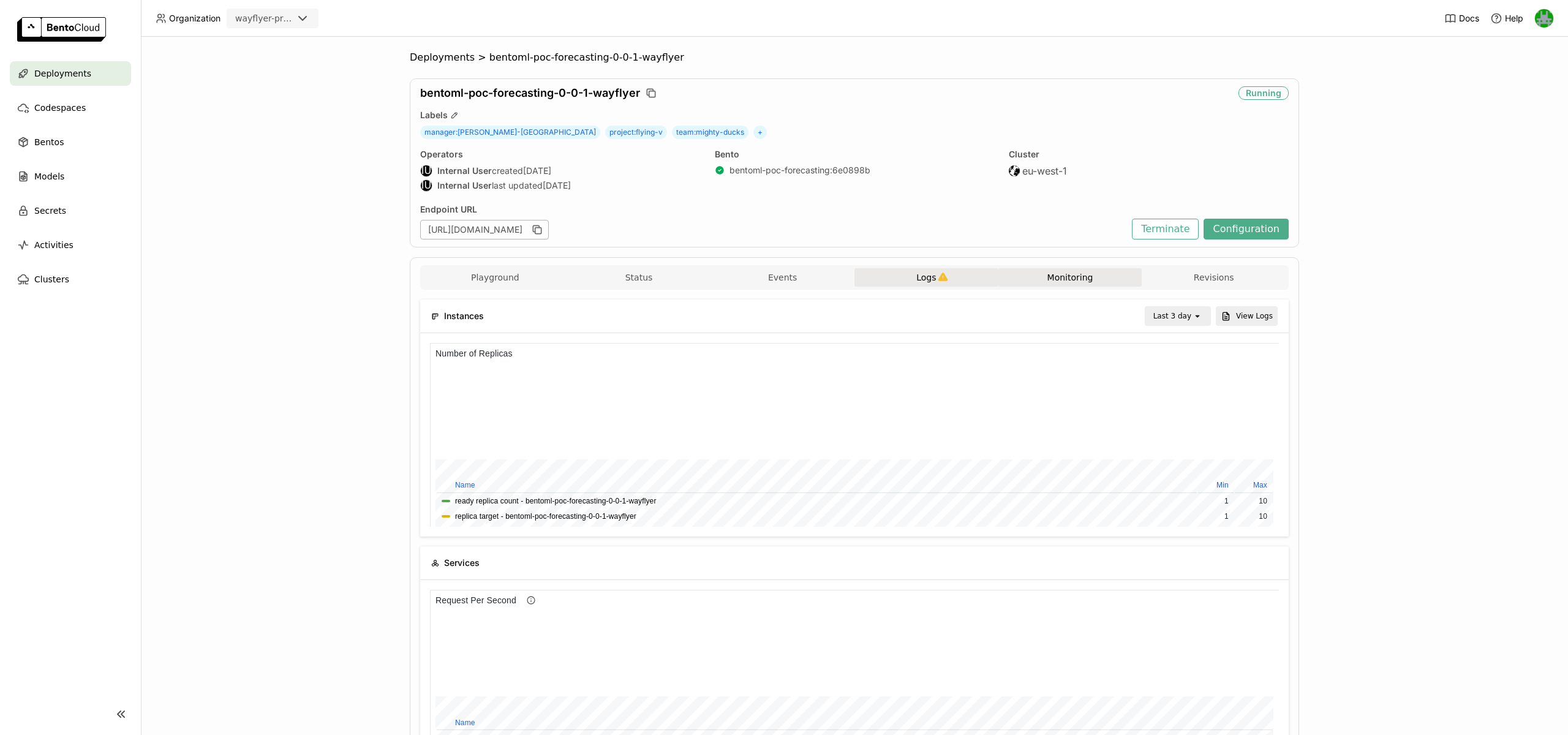
click at [922, 281] on span "Logs" at bounding box center [925, 277] width 19 height 11
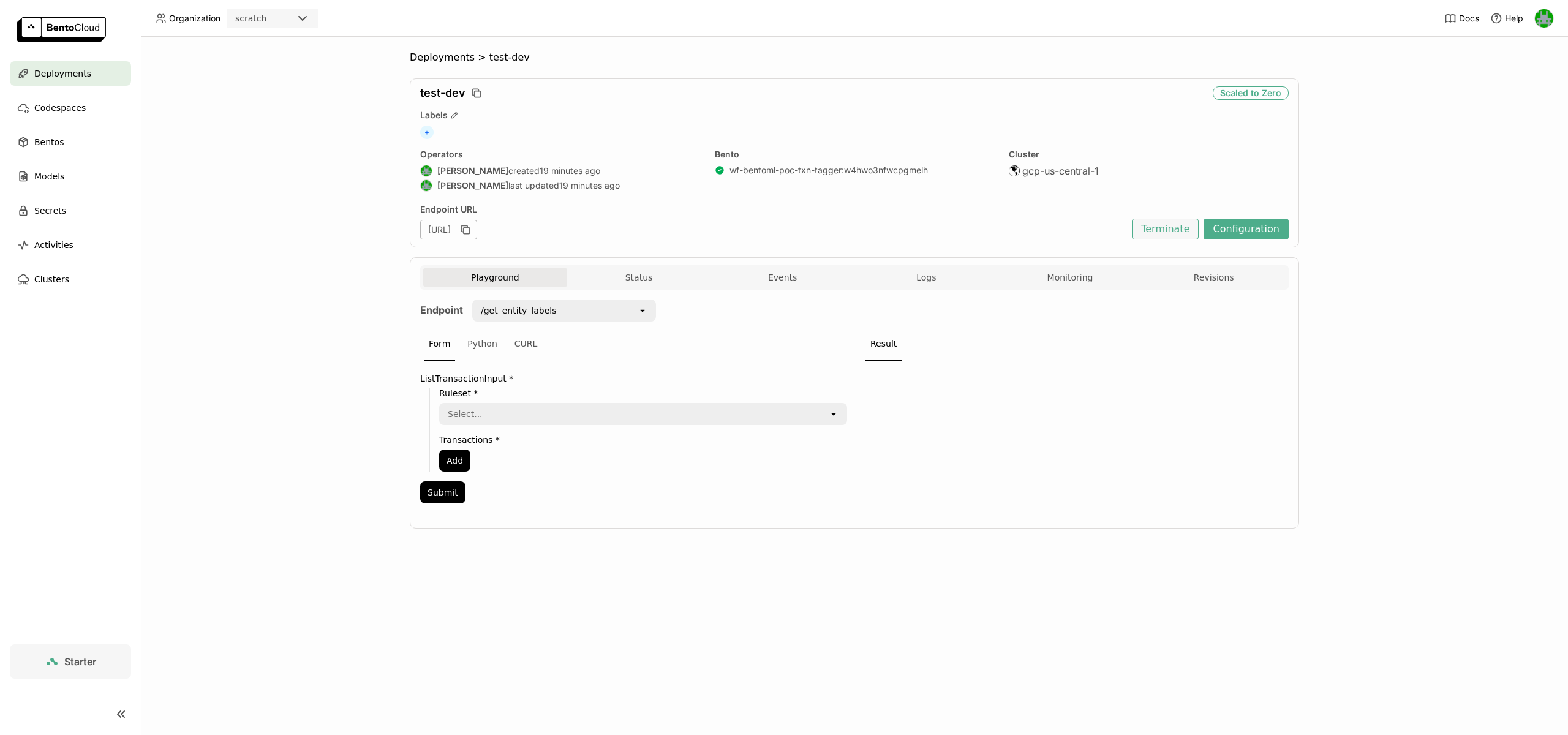
click at [1157, 224] on button "Terminate" at bounding box center [1165, 229] width 67 height 21
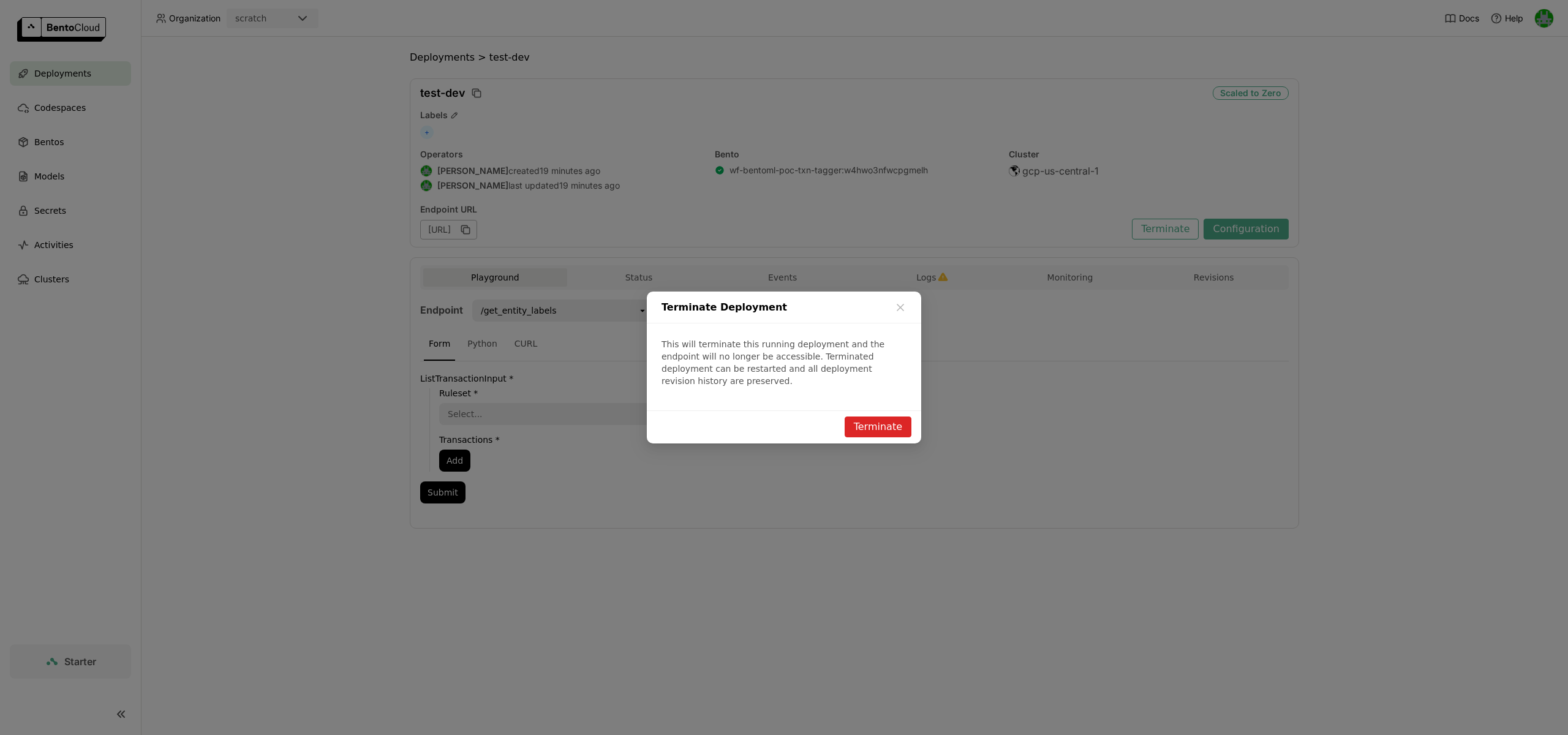
click at [865, 419] on button "Terminate" at bounding box center [877, 427] width 67 height 21
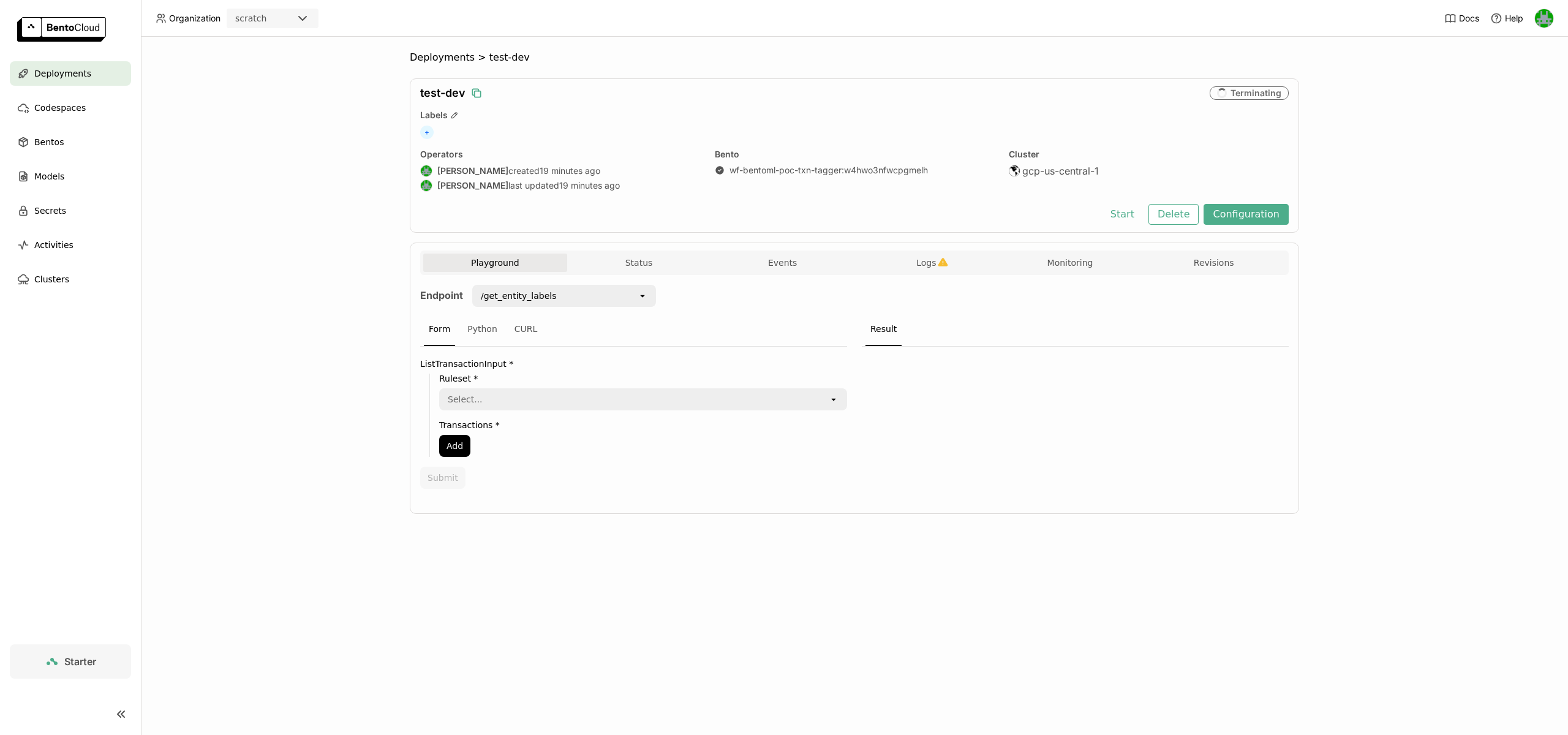
click at [475, 94] on icon "button" at bounding box center [477, 93] width 12 height 12
click at [1191, 221] on button "Delete" at bounding box center [1174, 214] width 51 height 21
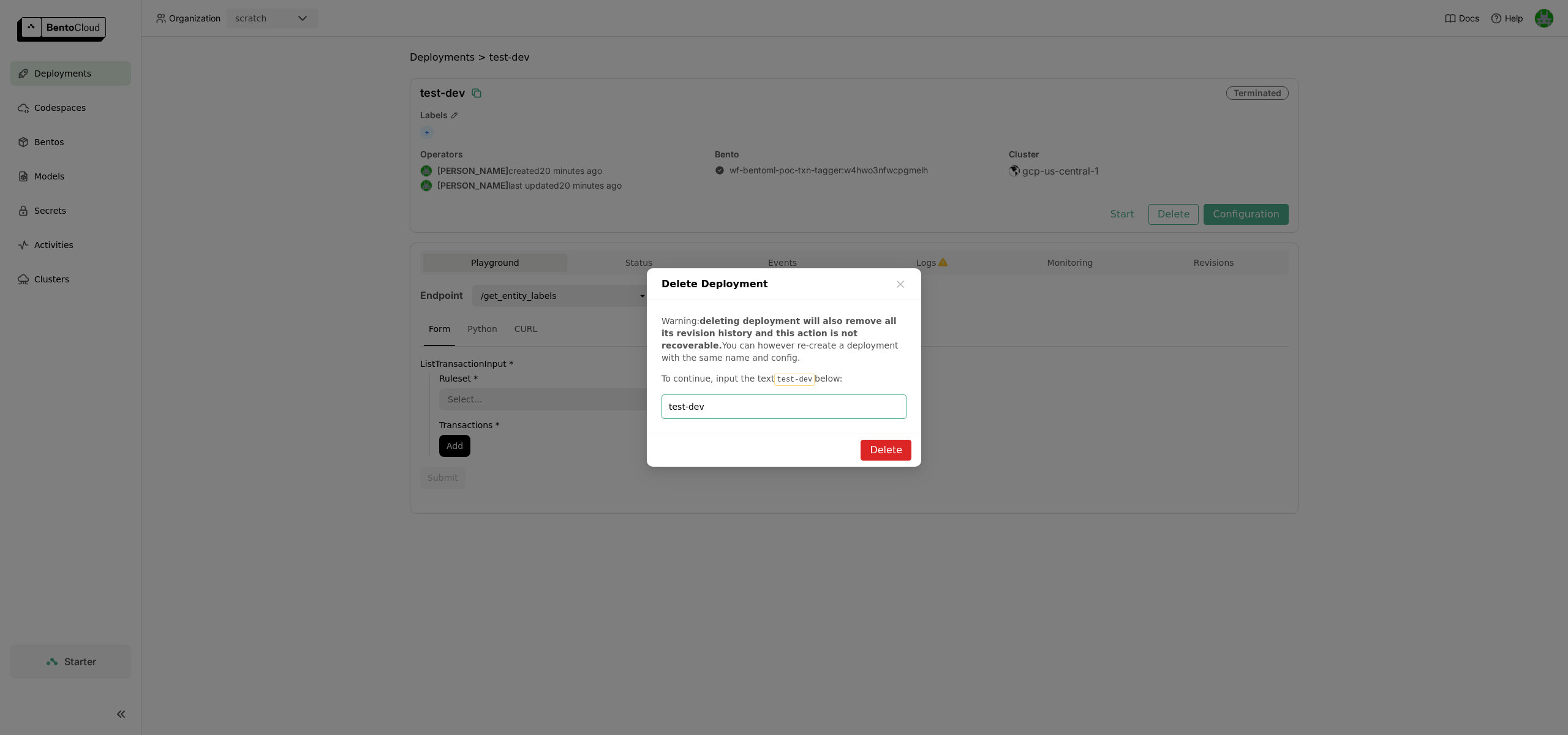
type input "test-dev"
click at [892, 444] on button "Delete" at bounding box center [886, 450] width 51 height 21
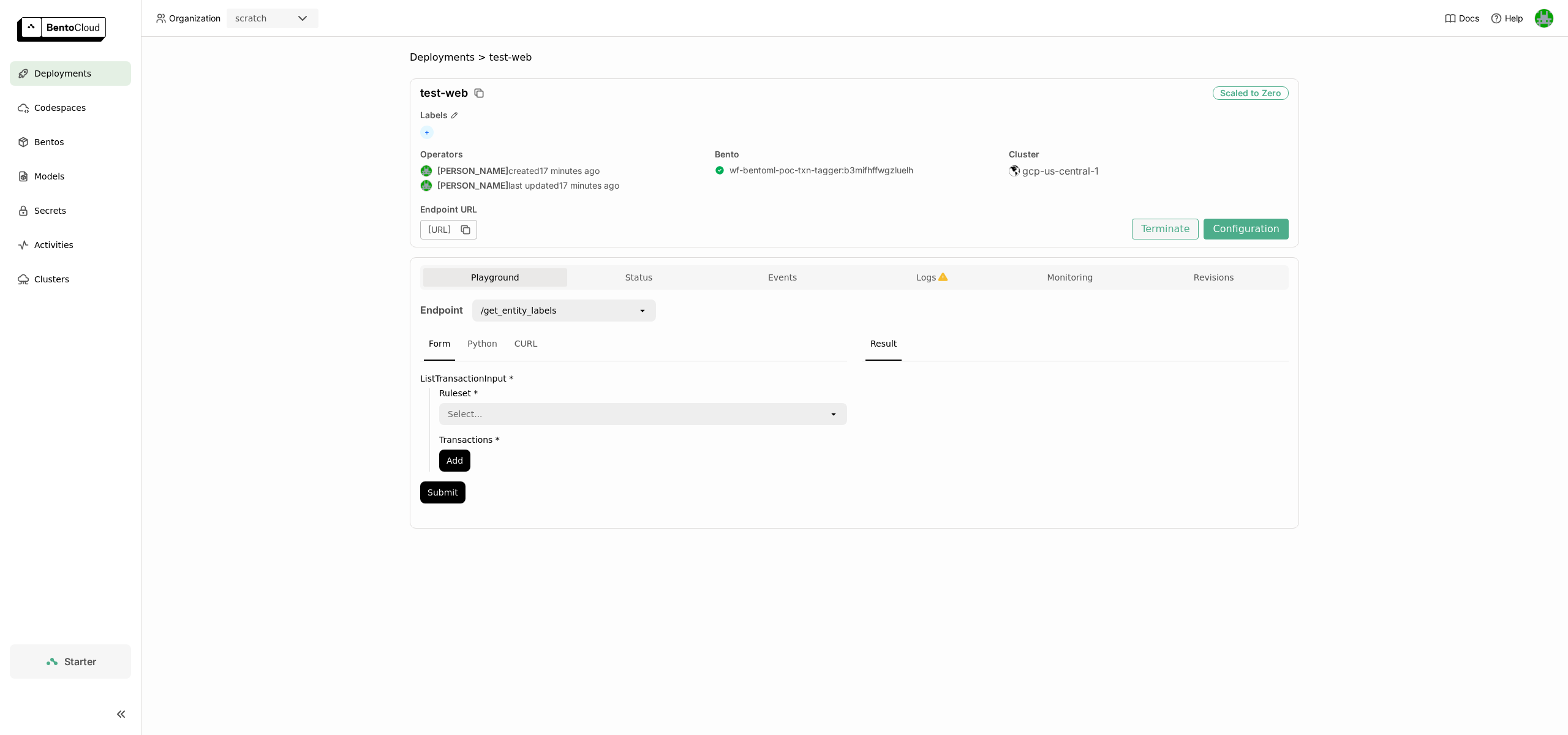
click at [1162, 230] on button "Terminate" at bounding box center [1165, 229] width 67 height 21
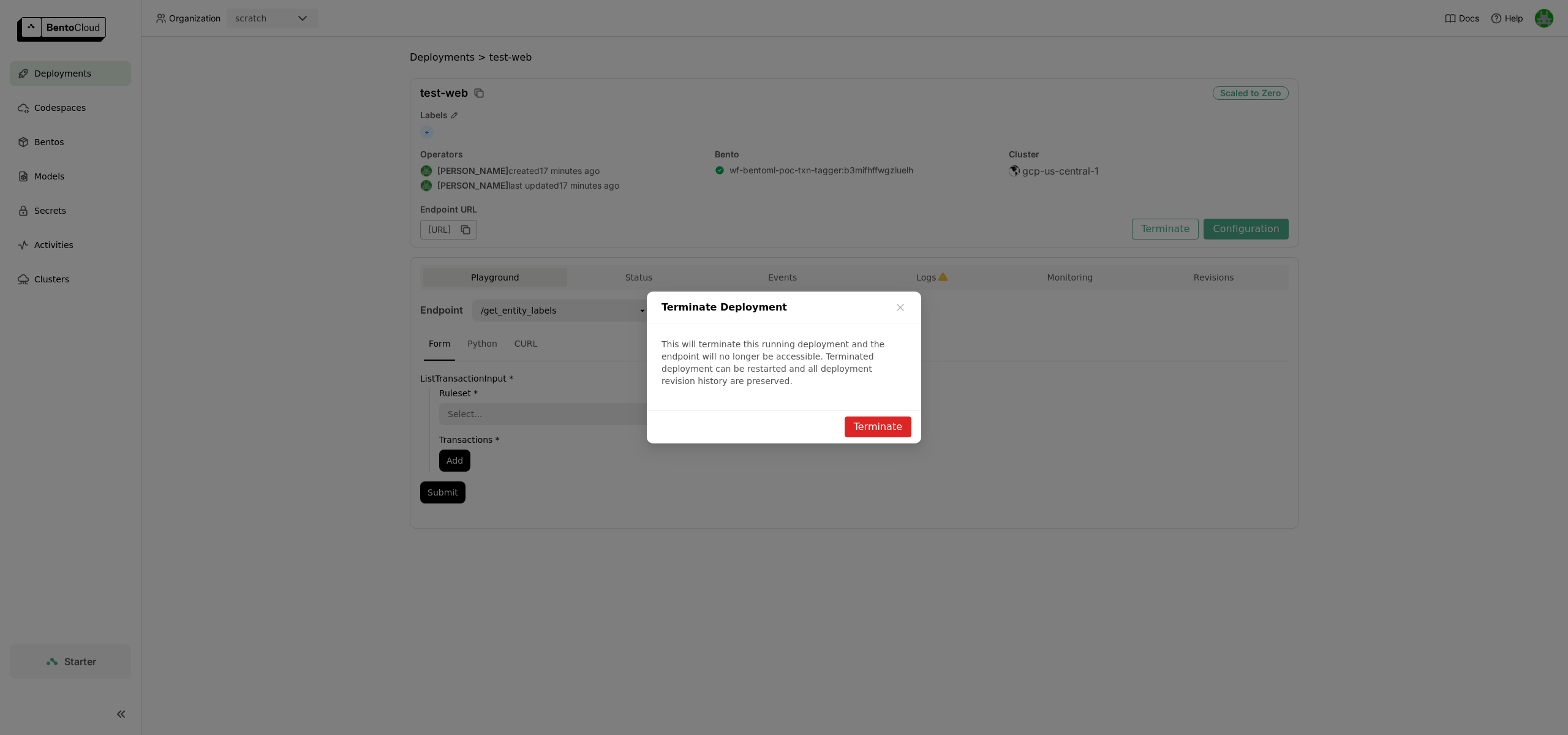
click at [859, 417] on button "Terminate" at bounding box center [877, 427] width 67 height 21
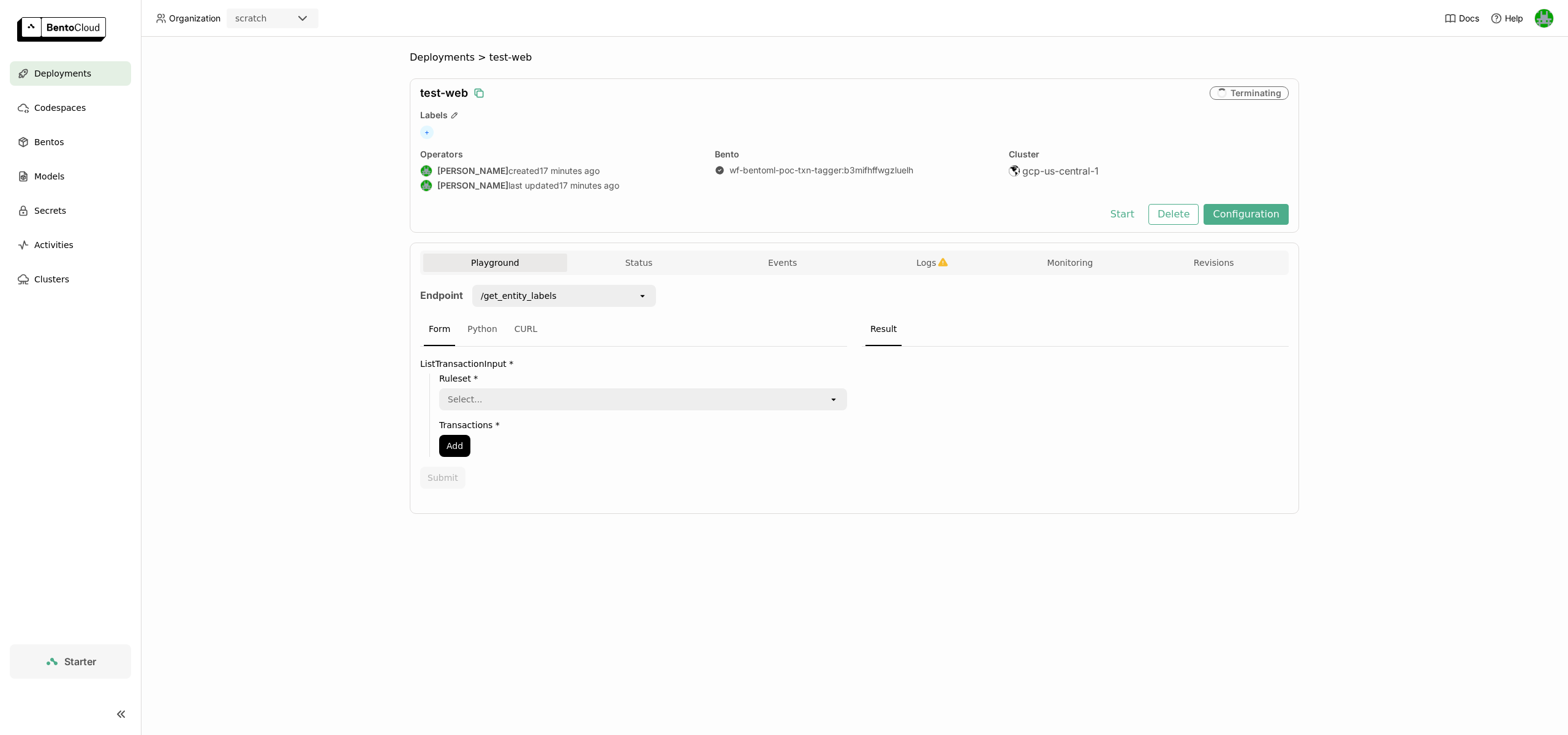
click at [478, 95] on icon "button" at bounding box center [479, 93] width 12 height 12
click at [1171, 213] on button "Delete" at bounding box center [1174, 214] width 51 height 21
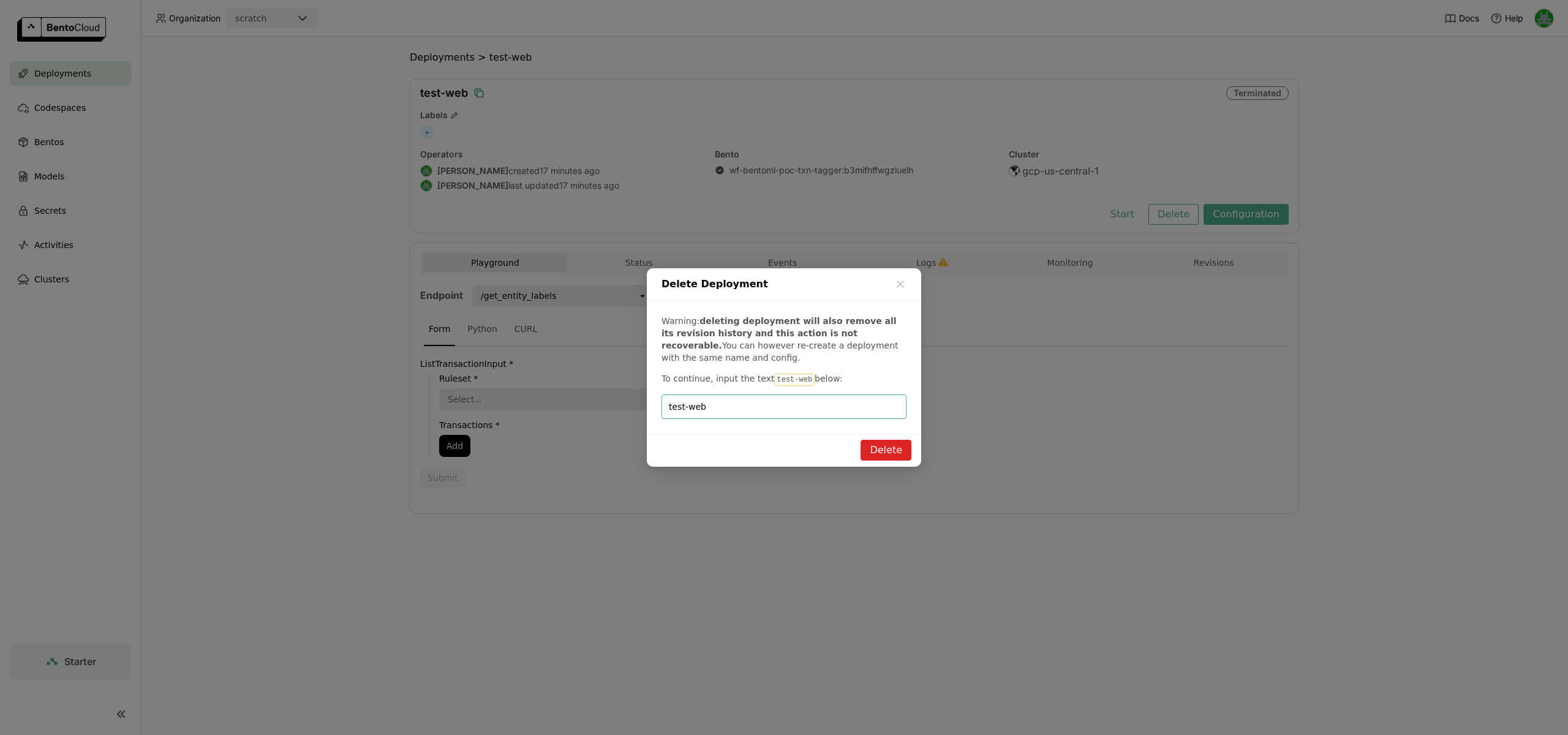
type input "test-web"
click at [886, 441] on button "Delete" at bounding box center [886, 450] width 51 height 21
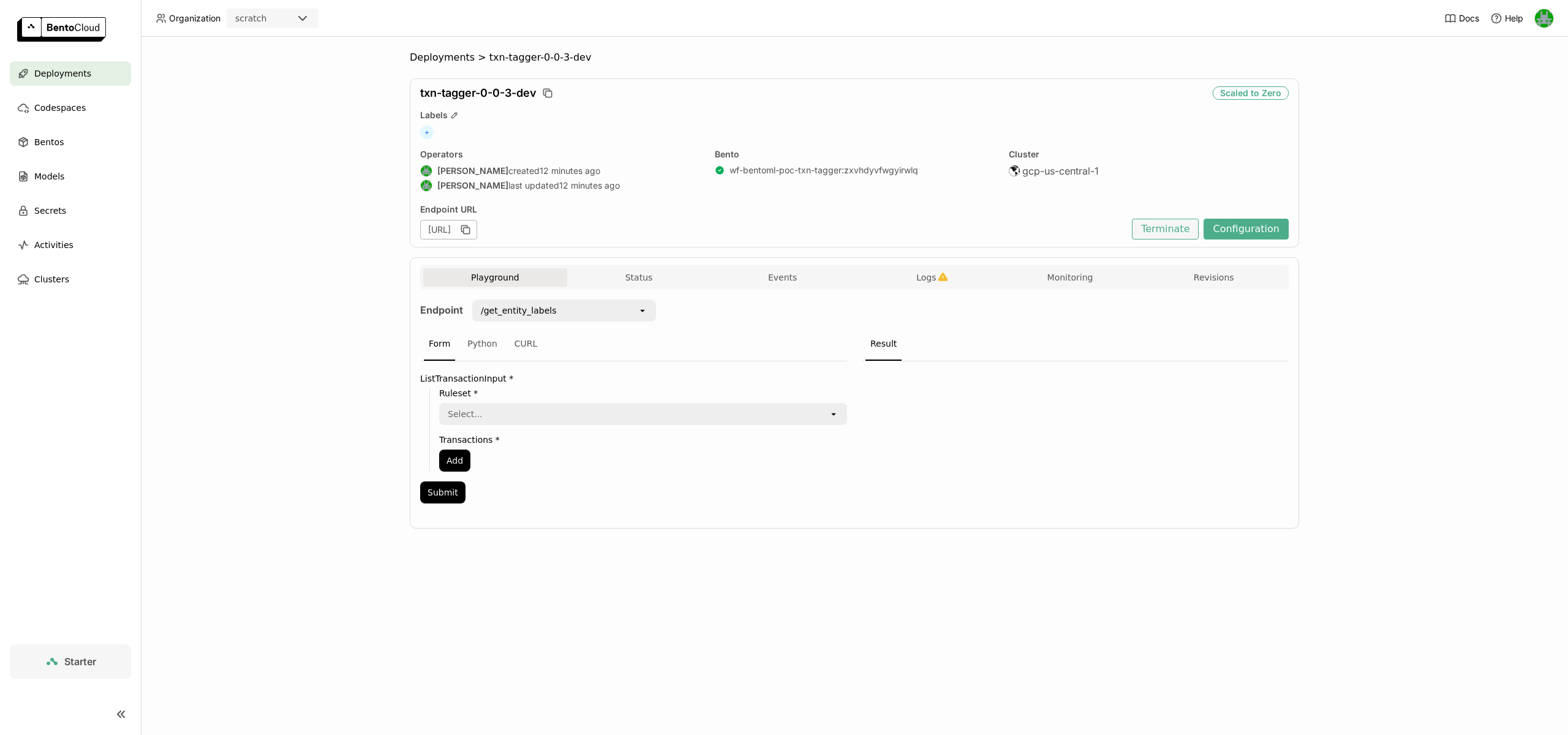
click at [1164, 231] on button "Terminate" at bounding box center [1165, 229] width 67 height 21
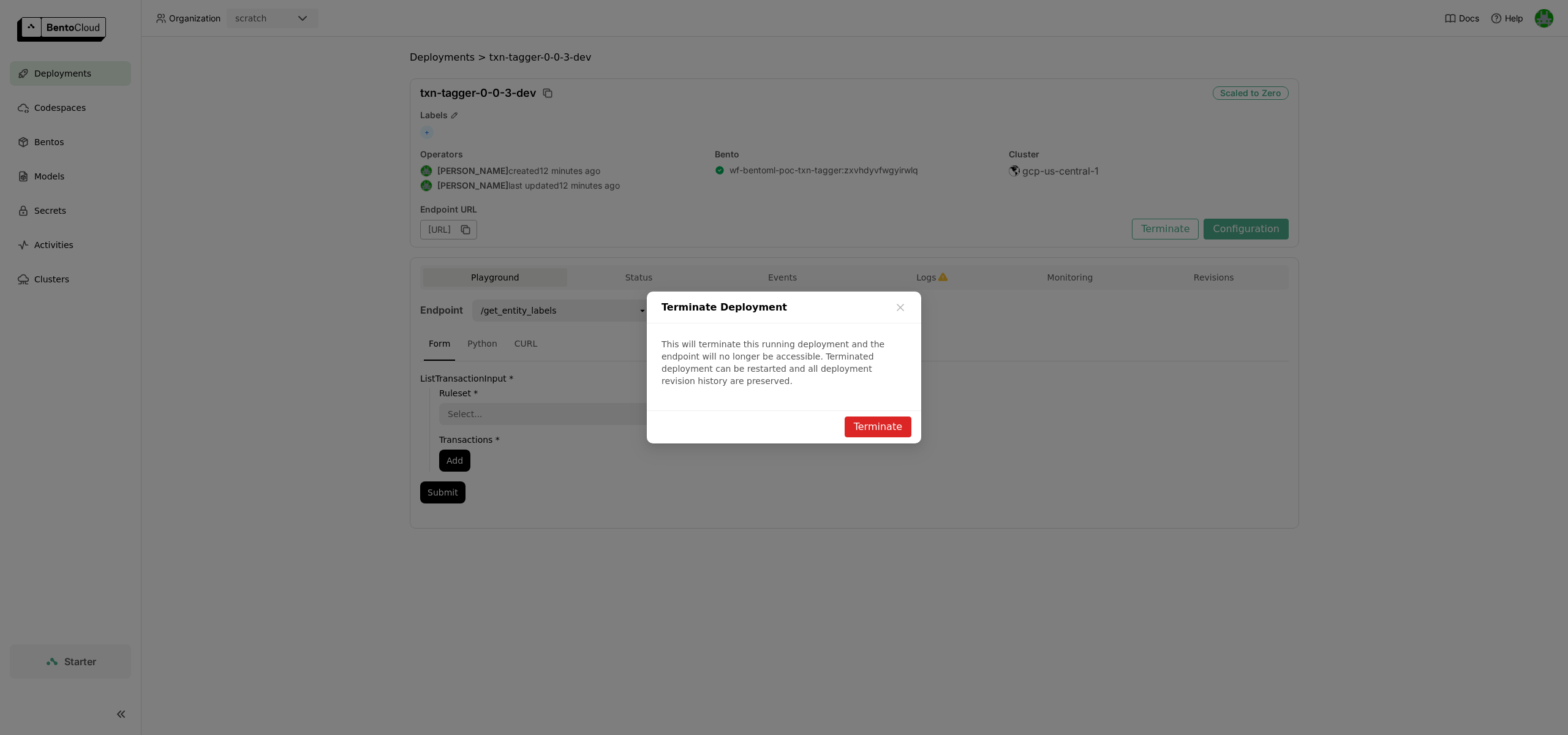
click at [863, 422] on button "Terminate" at bounding box center [877, 427] width 67 height 21
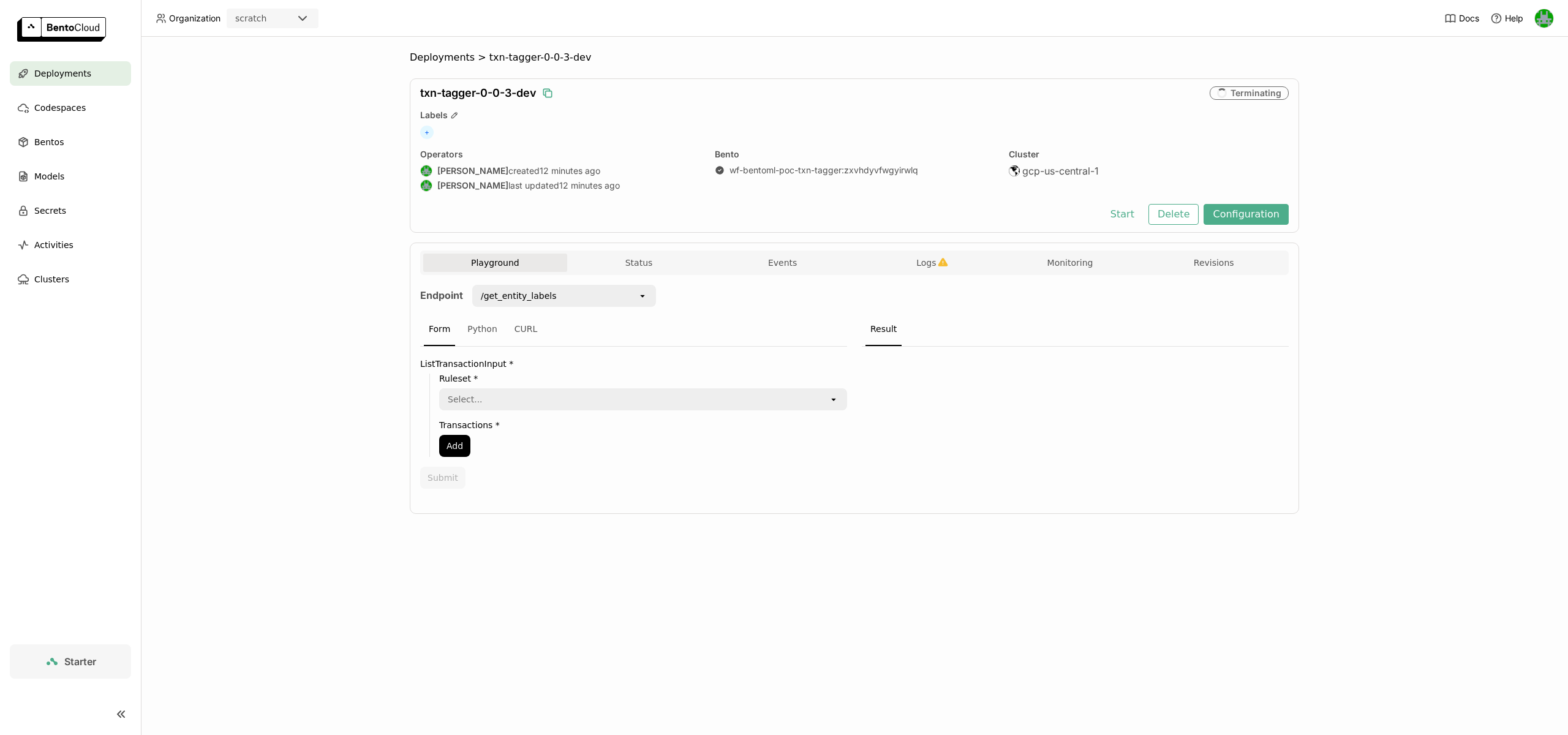
click at [549, 92] on icon "button" at bounding box center [548, 93] width 12 height 12
click at [1163, 212] on button "Delete" at bounding box center [1174, 214] width 51 height 21
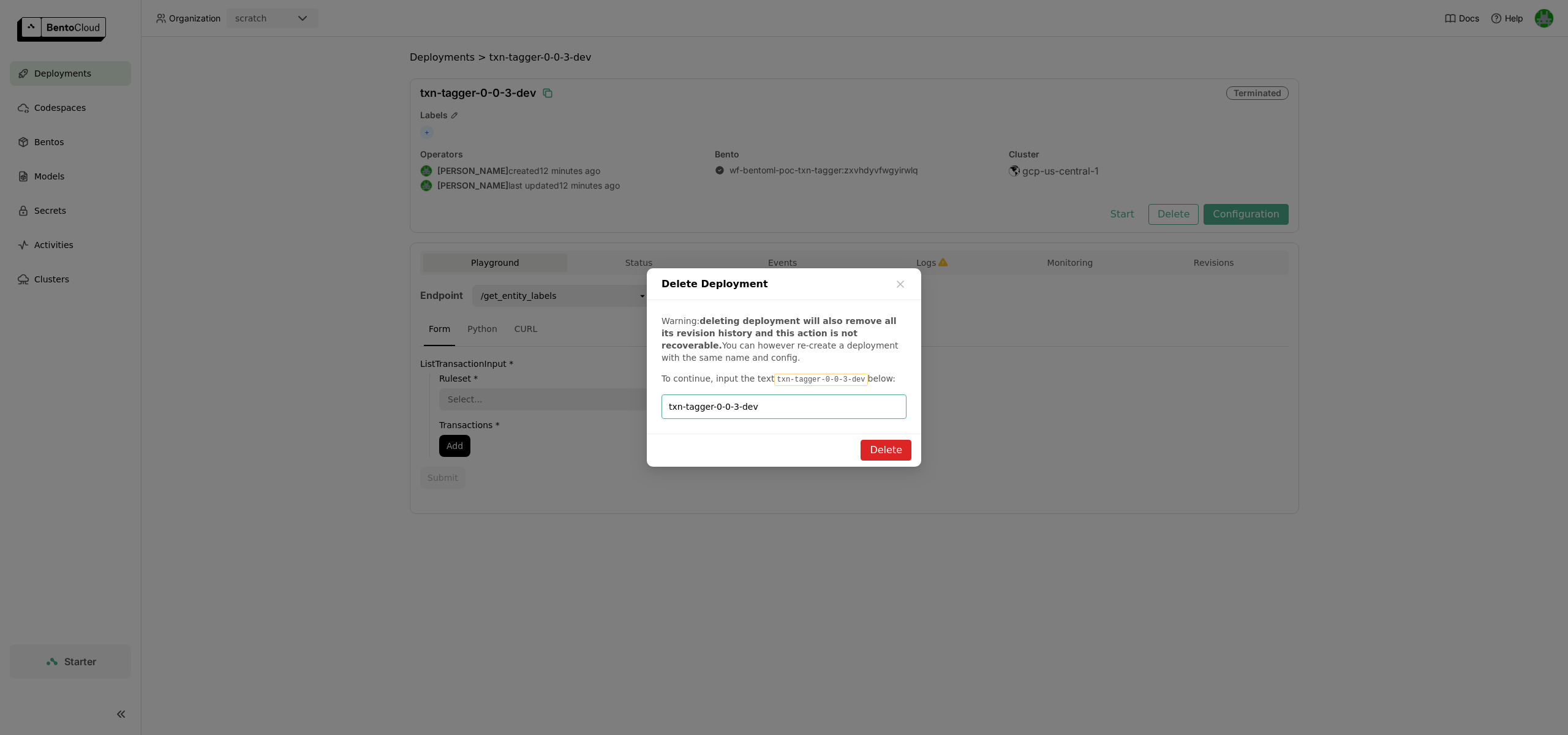
type input "txn-tagger-0-0-3-dev"
click at [887, 452] on button "Delete" at bounding box center [886, 450] width 51 height 21
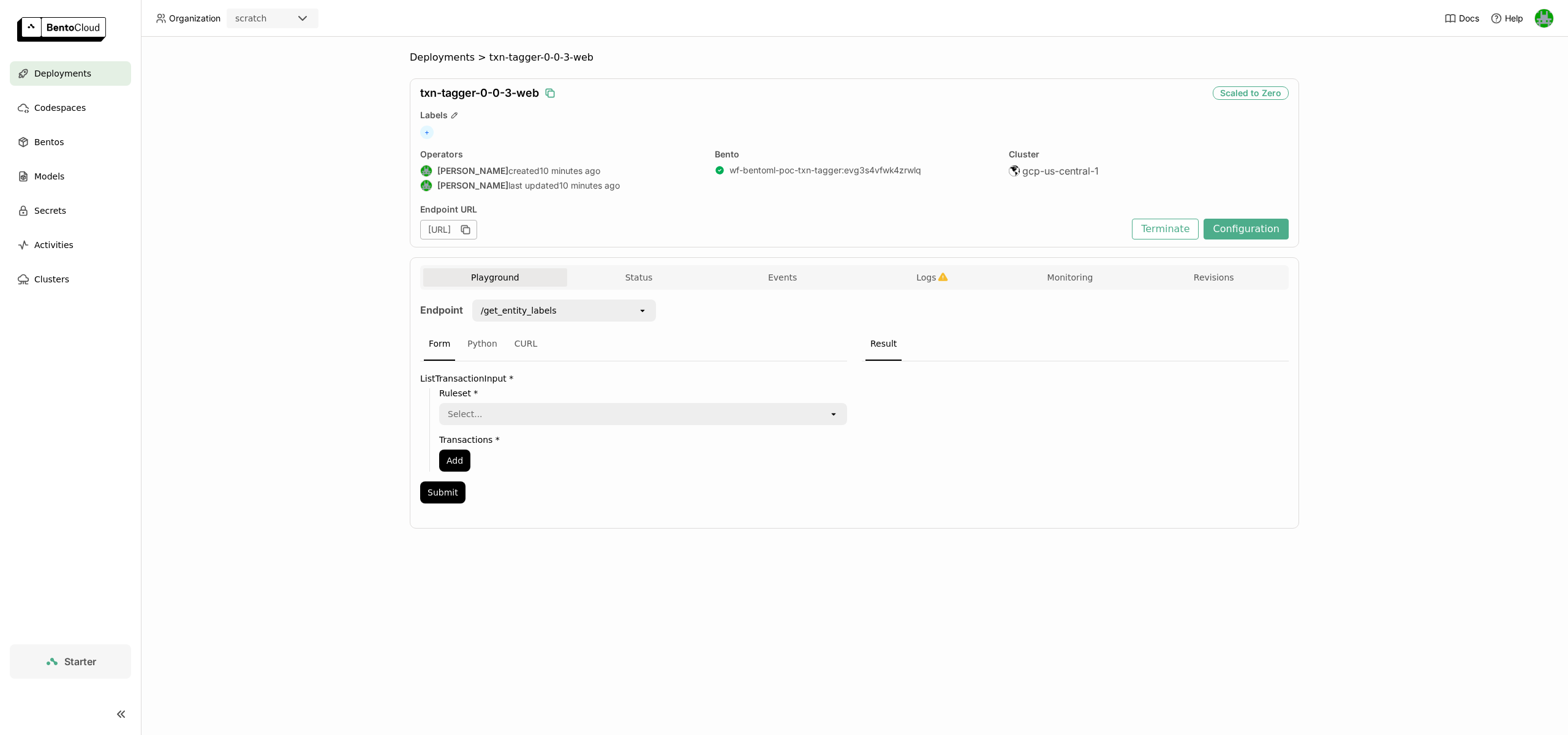
click at [555, 95] on icon "button" at bounding box center [550, 93] width 12 height 12
click at [1161, 236] on button "Terminate" at bounding box center [1165, 229] width 67 height 21
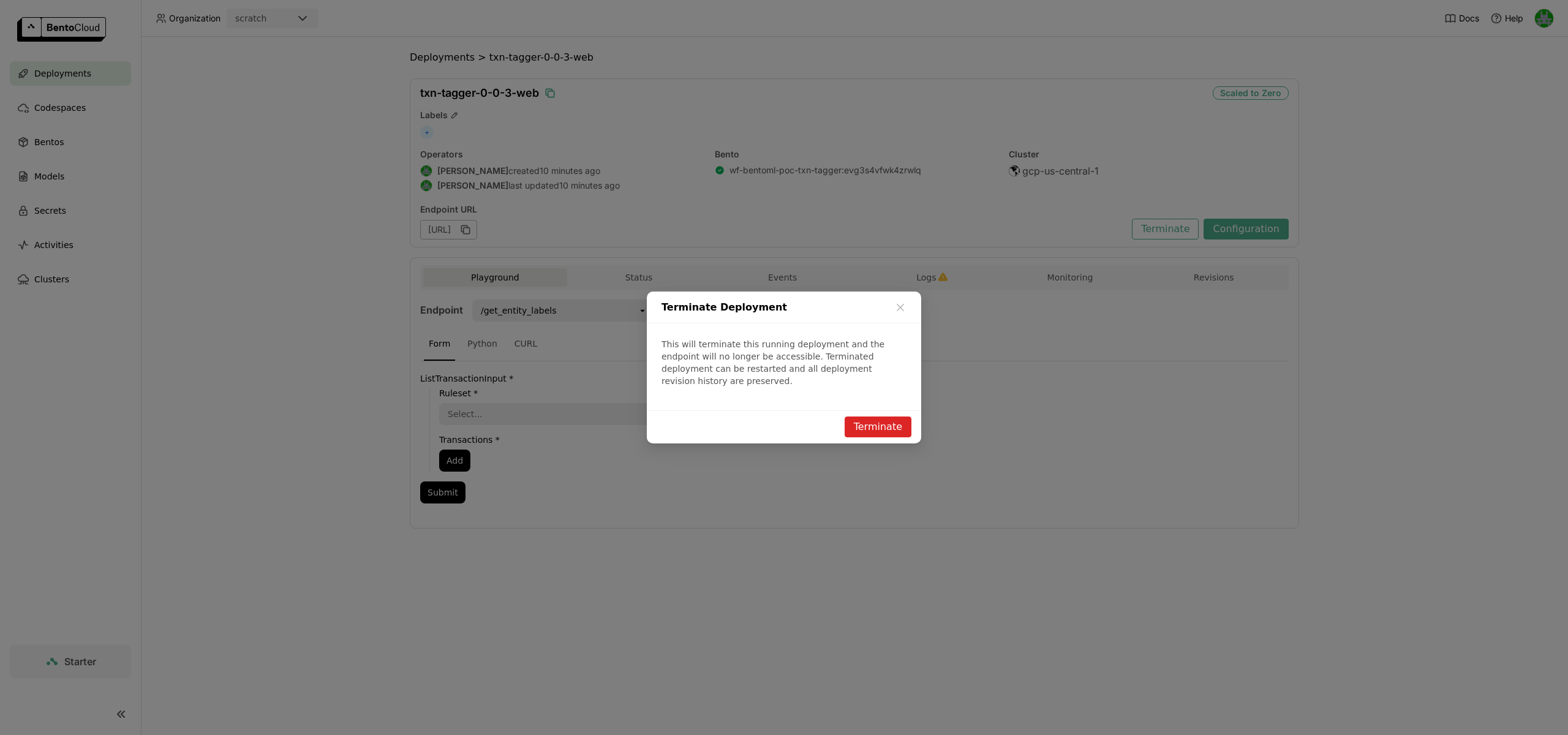
click at [864, 420] on button "Terminate" at bounding box center [877, 427] width 67 height 21
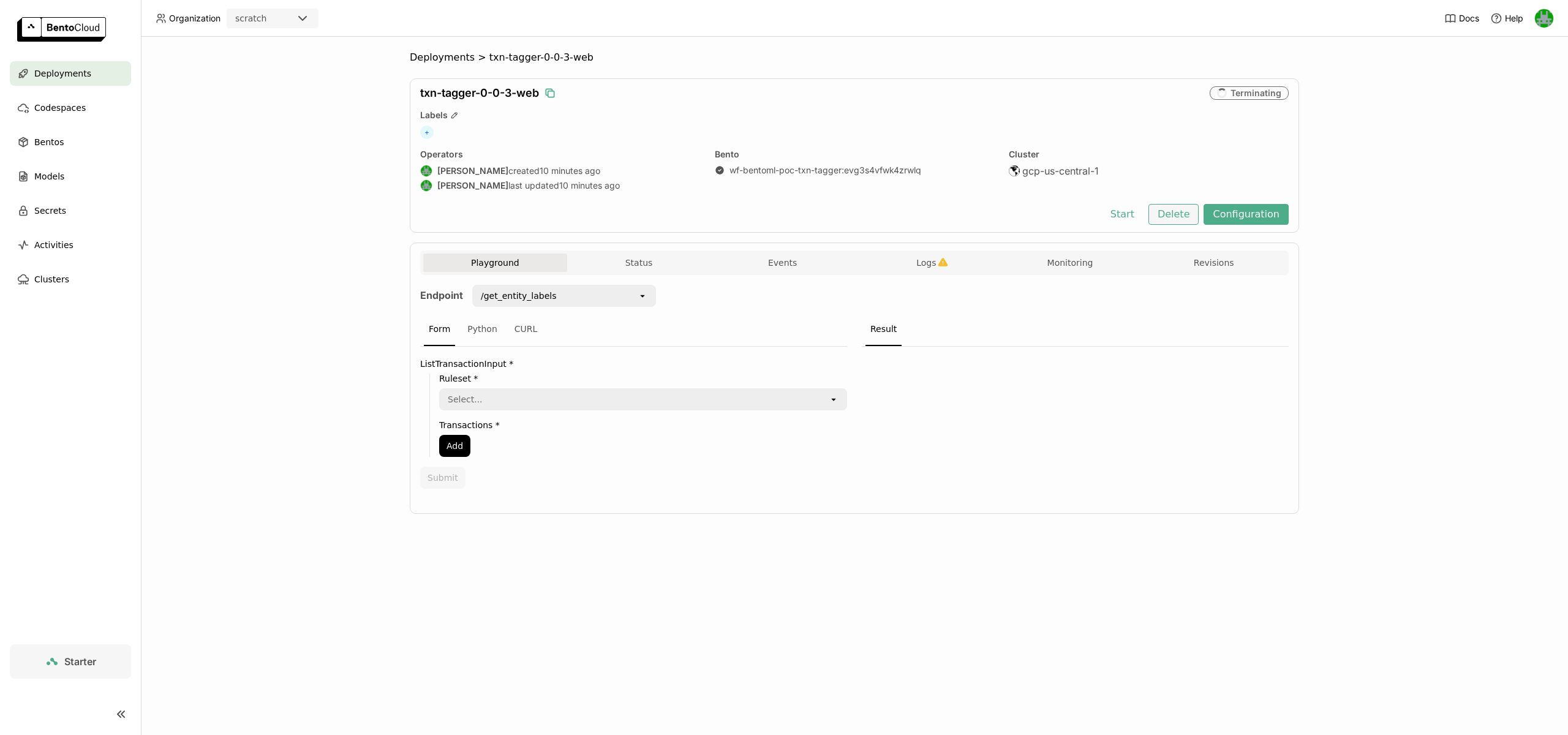
click at [1177, 217] on button "Delete" at bounding box center [1174, 214] width 51 height 21
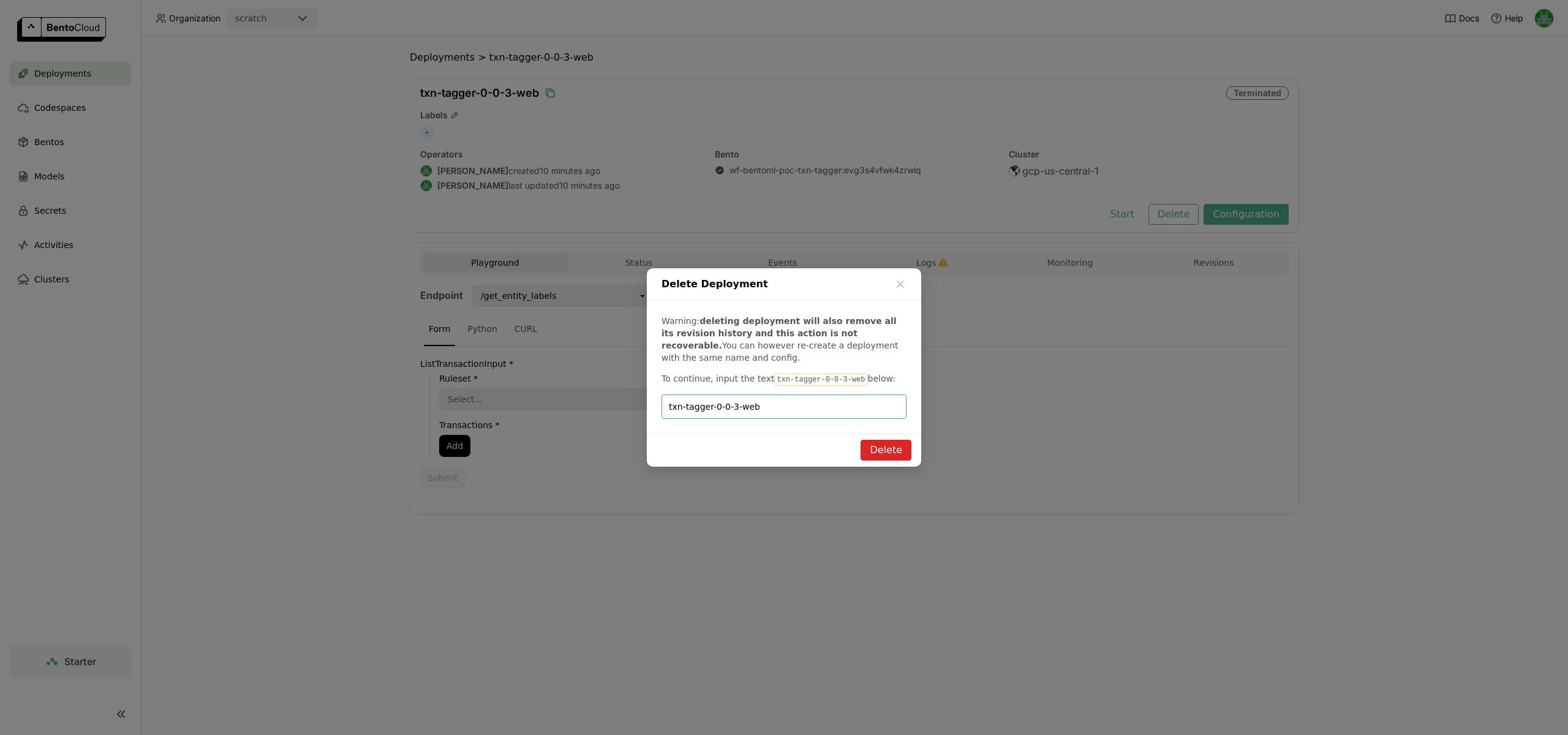
type input "txn-tagger-0-0-3-web"
click at [890, 457] on button "Delete" at bounding box center [886, 450] width 51 height 21
